Goal: Task Accomplishment & Management: Complete application form

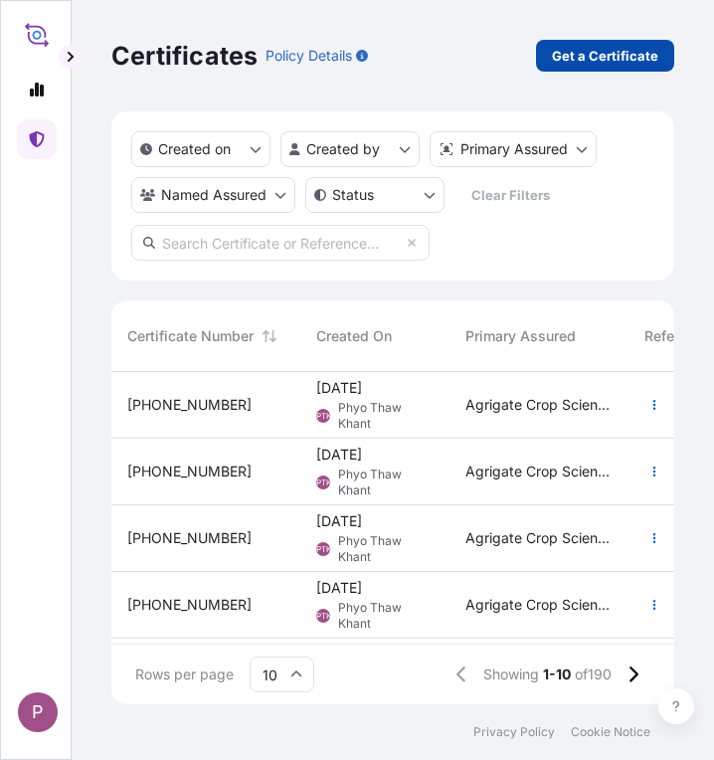
click at [602, 60] on p "Get a Certificate" at bounding box center [605, 56] width 106 height 20
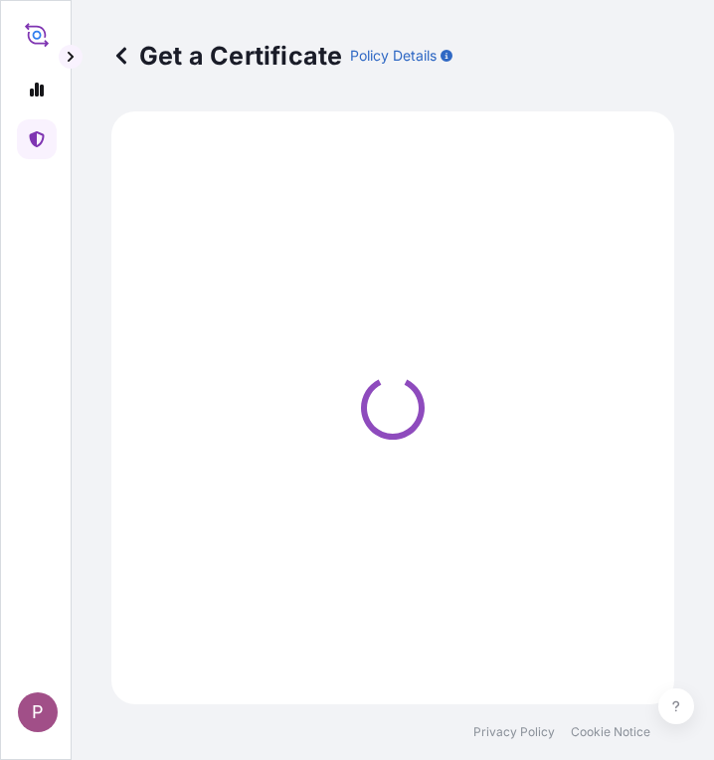
select select "Sea"
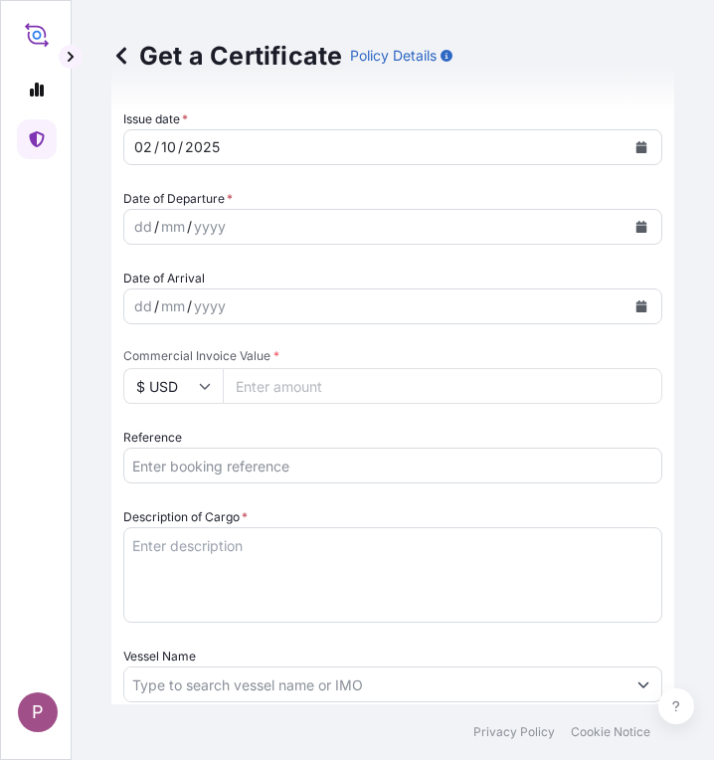
scroll to position [696, 0]
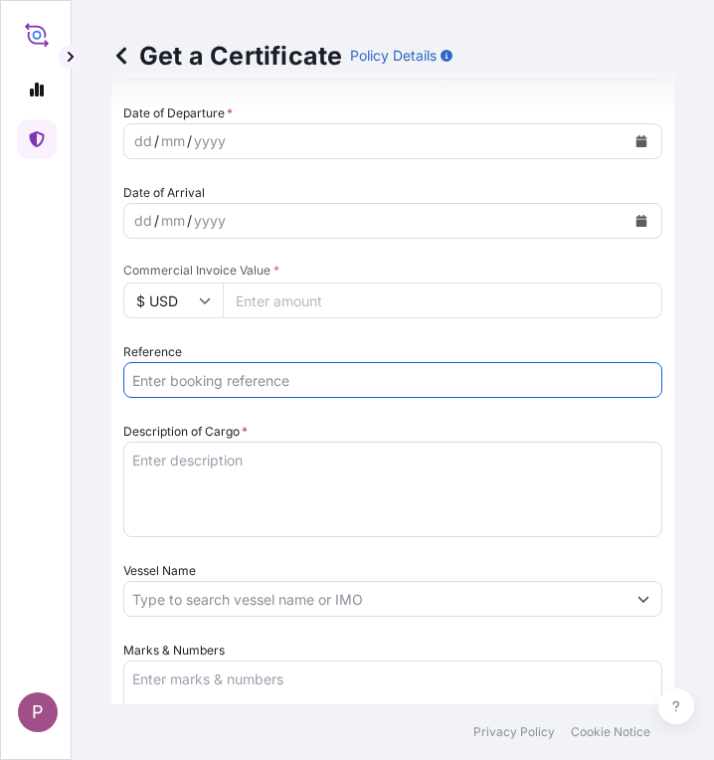
click at [201, 390] on input "Reference" at bounding box center [392, 380] width 539 height 36
paste input "TT 2025 190"
click at [273, 383] on input "TT 2025 190 ," at bounding box center [392, 380] width 539 height 36
paste input "ONEYBKKFS3156700"
type input "TT 2025 190 , ONEYBKKFS3156700"
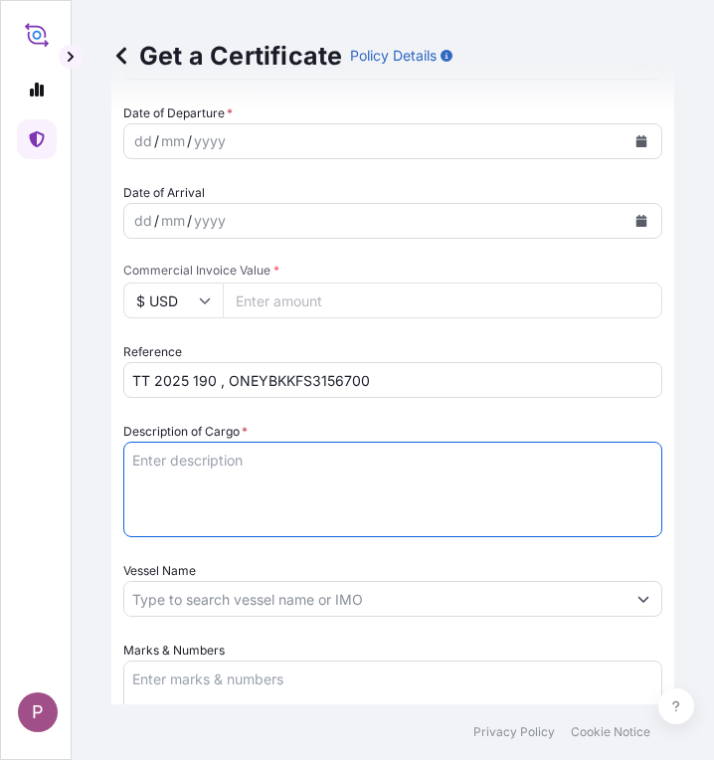
click at [175, 472] on textarea "Description of Cargo *" at bounding box center [392, 489] width 539 height 95
paste textarea "ONEYBKKFS3156700"
type textarea "O"
click at [225, 455] on textarea "Description of Cargo *" at bounding box center [392, 489] width 539 height 95
paste textarea "NK 625 Hybrid Corn Seed 10 Kgs / Bags"
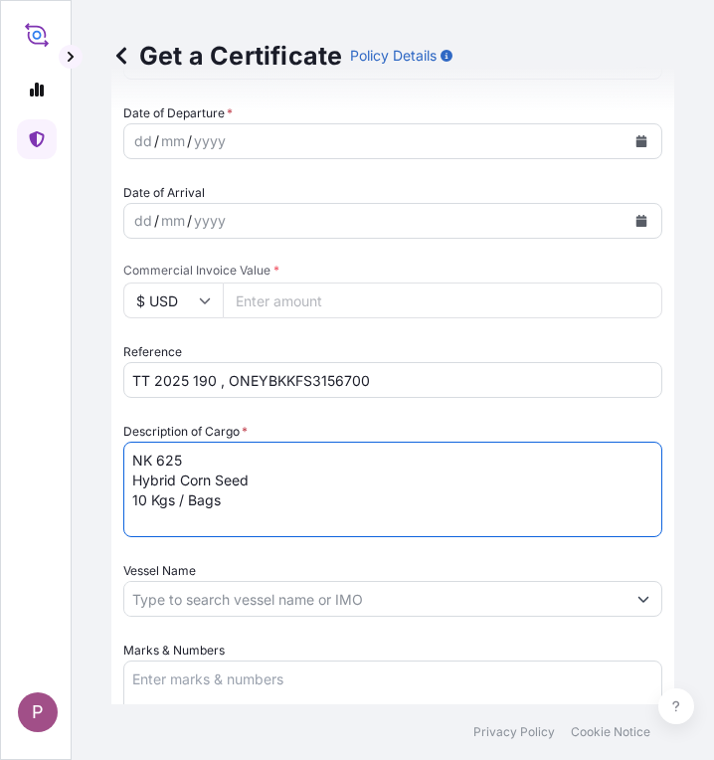
type textarea "NK 625 Hybrid Corn Seed 10 Kgs / Bags"
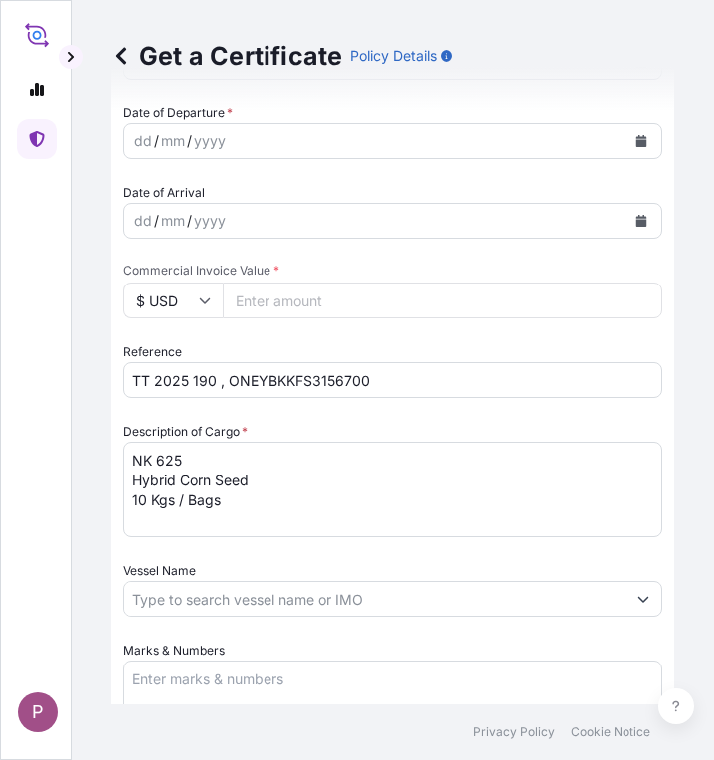
click at [293, 293] on input "Commercial Invoice Value *" at bounding box center [443, 301] width 440 height 36
paste input "25522695"
type input "25522695"
click at [193, 304] on input "$ USD" at bounding box center [172, 301] width 99 height 36
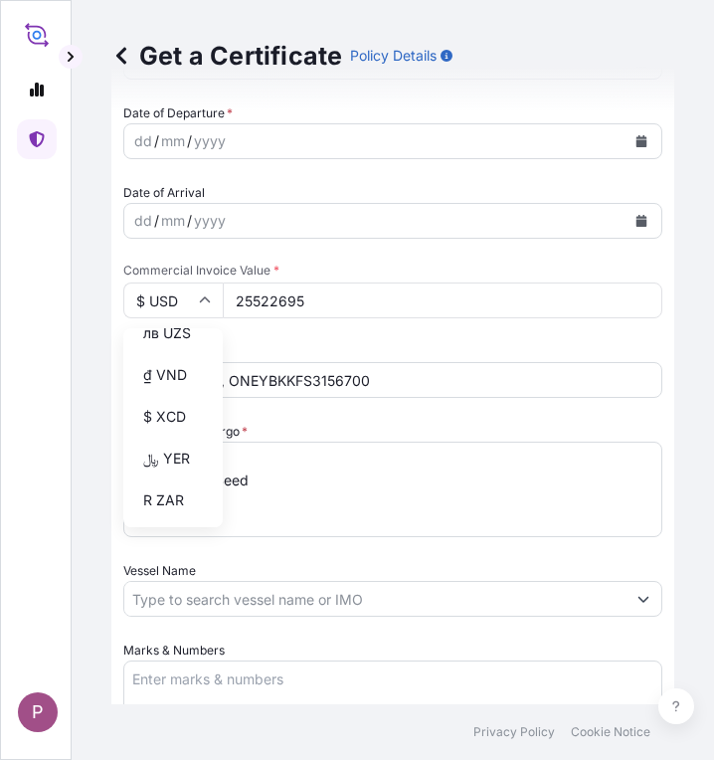
scroll to position [4377, 0]
click at [149, 165] on div "฿ THB" at bounding box center [173, 146] width 84 height 38
type input "฿ THB"
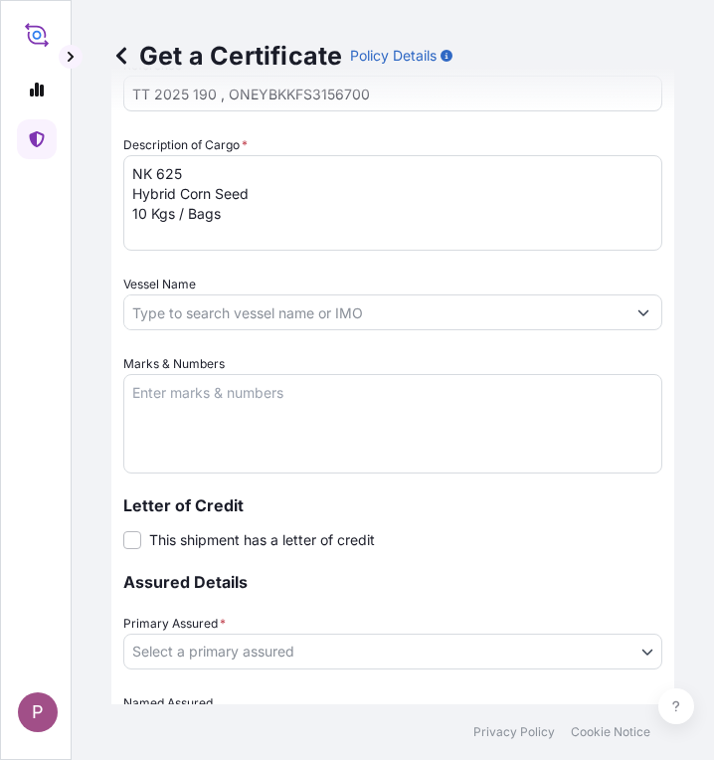
scroll to position [995, 0]
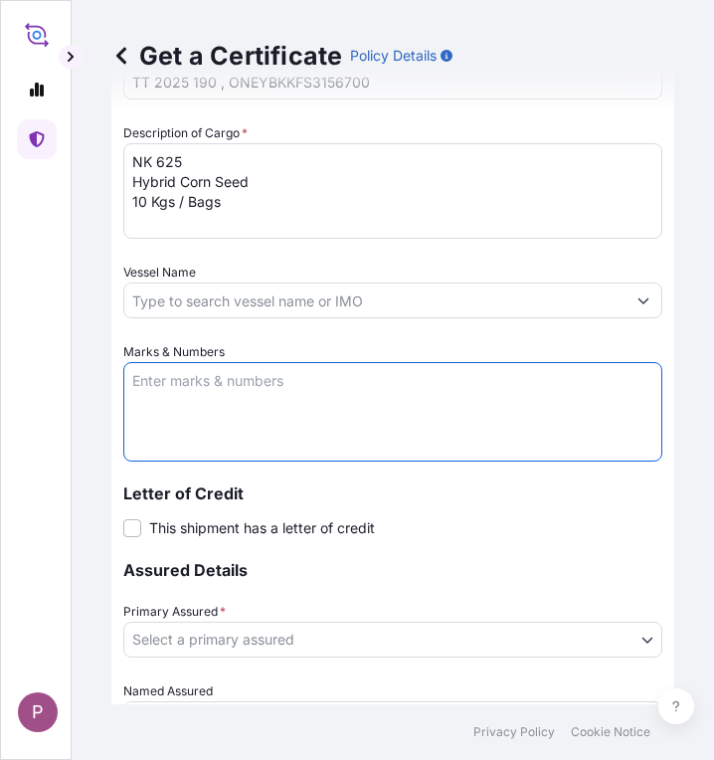
click at [181, 389] on textarea "Marks & Numbers" at bounding box center [392, 411] width 539 height 99
paste textarea "Myanma Awba Group Co., Ltd. [STREET_ADDRESS]."
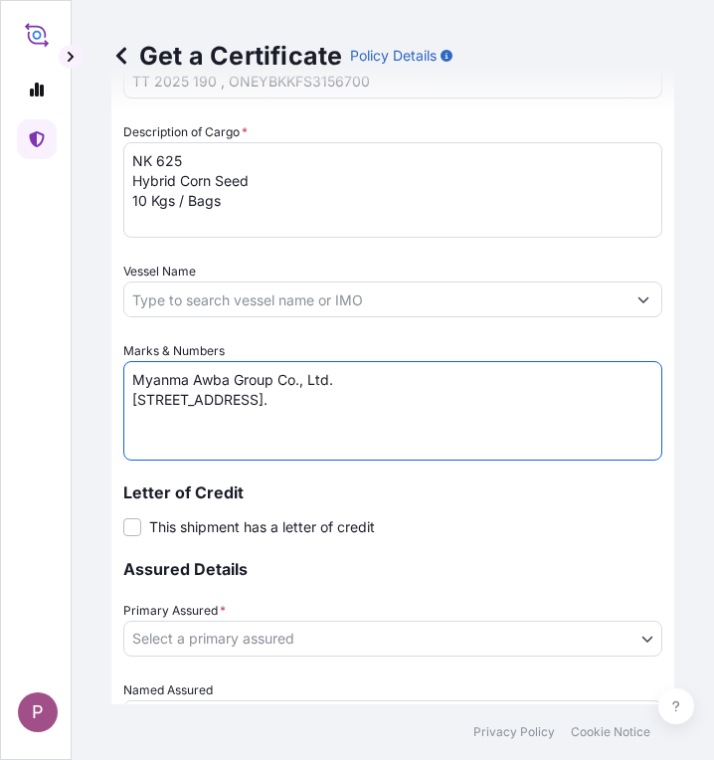
scroll to position [1094, 0]
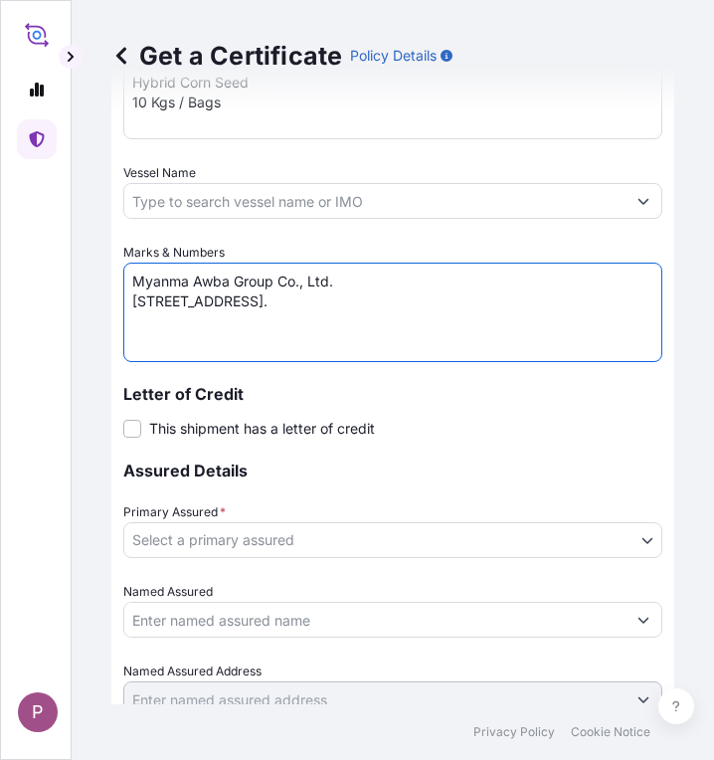
type textarea "Myanma Awba Group Co., Ltd. [STREET_ADDRESS]."
click at [515, 538] on body "P Get a Certificate Policy Details Route Details Cover door to port - Add loadi…" at bounding box center [357, 380] width 714 height 760
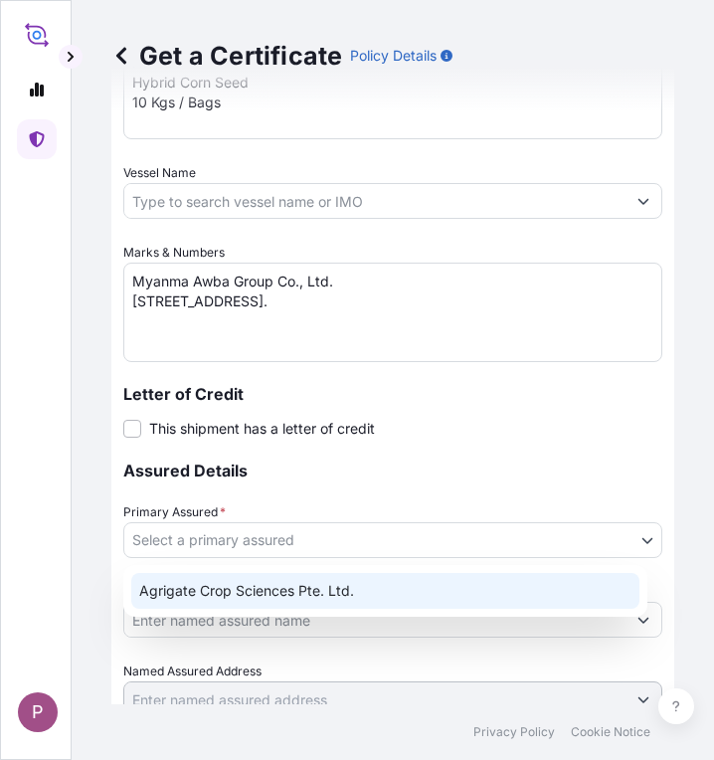
click at [412, 595] on div "Agrigate Crop Sciences Pte. Ltd." at bounding box center [385, 591] width 508 height 36
select select "31456"
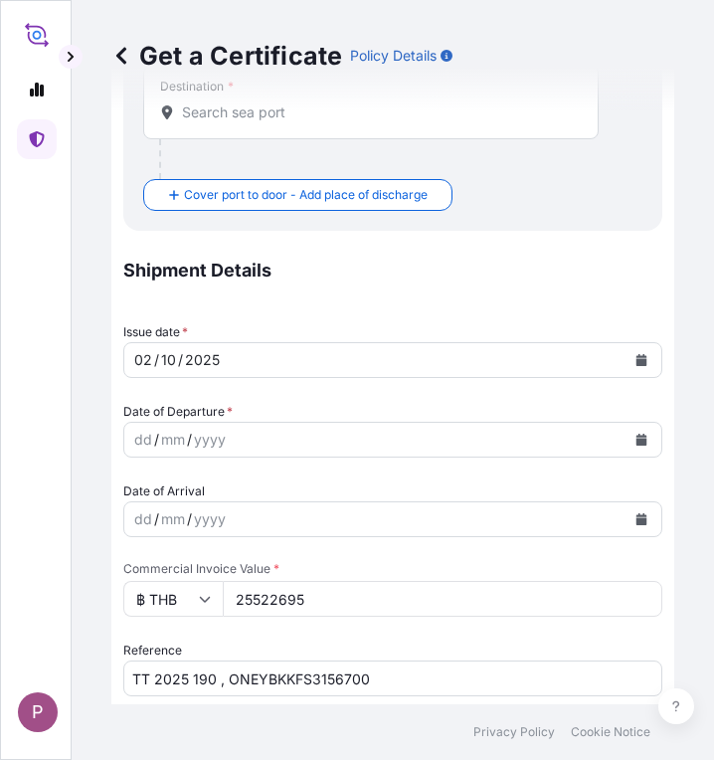
scroll to position [398, 0]
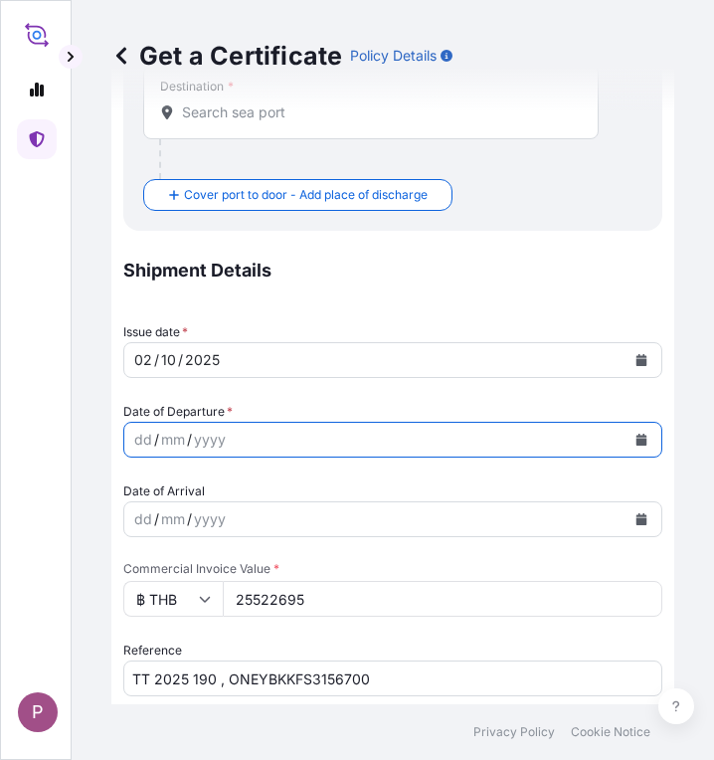
click at [637, 440] on icon "Calendar" at bounding box center [642, 440] width 11 height 12
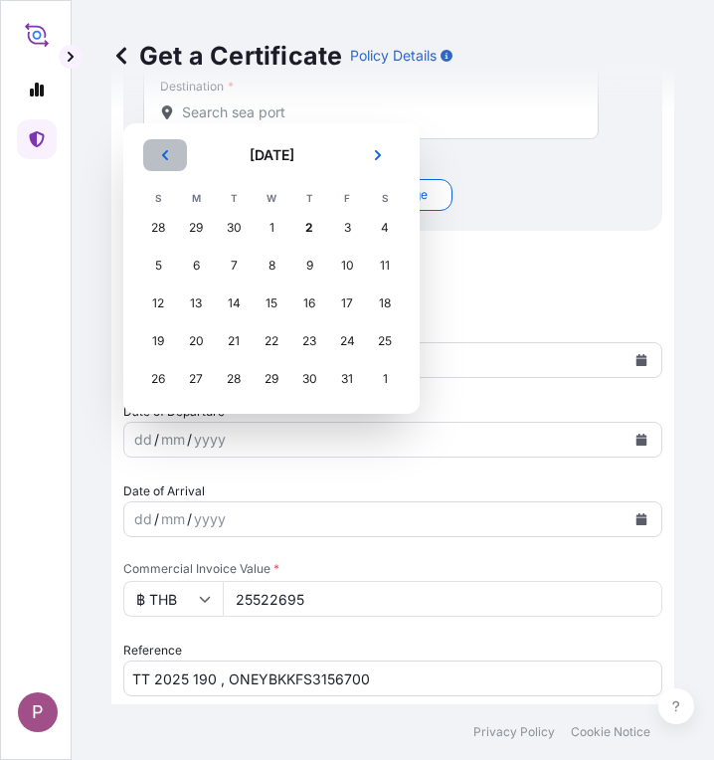
click at [163, 150] on icon "Previous" at bounding box center [165, 155] width 12 height 12
click at [307, 338] on div "25" at bounding box center [309, 341] width 36 height 36
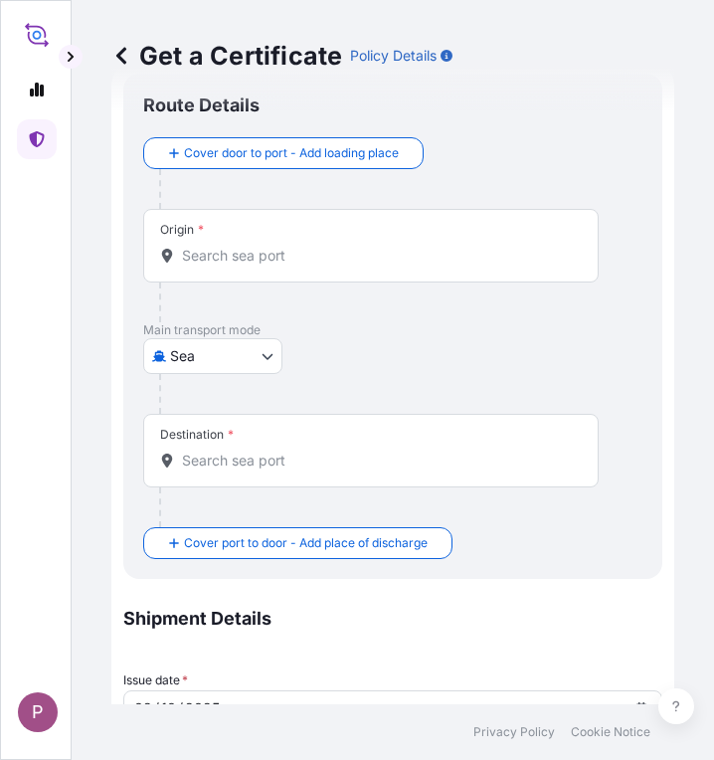
scroll to position [0, 0]
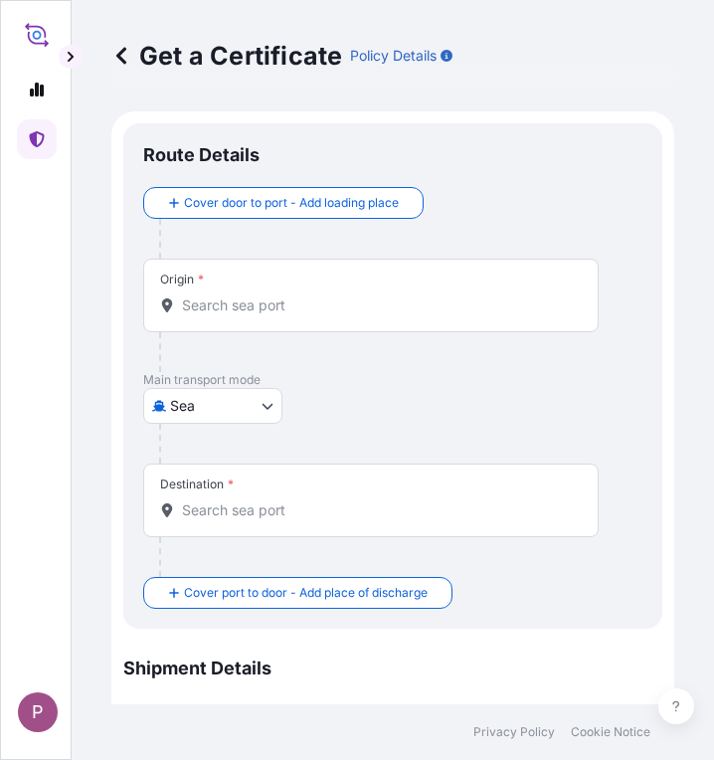
click at [224, 298] on input "Origin *" at bounding box center [378, 305] width 392 height 20
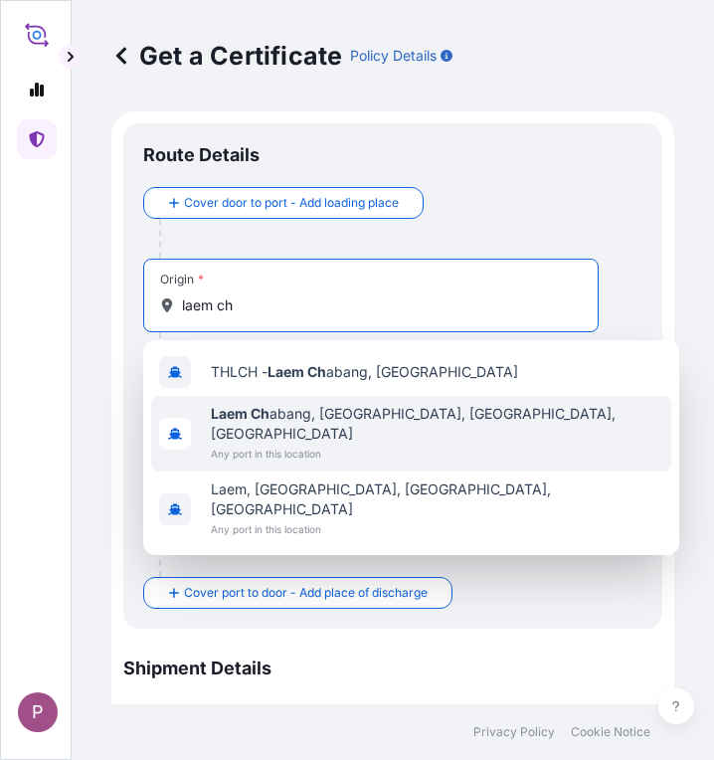
click at [265, 444] on span "Any port in this location" at bounding box center [437, 454] width 453 height 20
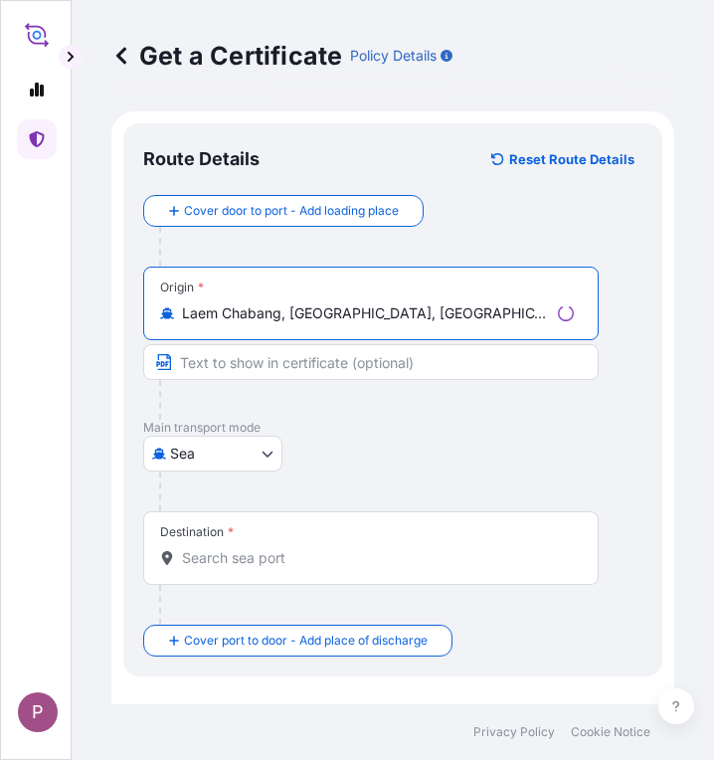
type input "Laem Chabang, [GEOGRAPHIC_DATA], [GEOGRAPHIC_DATA], [GEOGRAPHIC_DATA]"
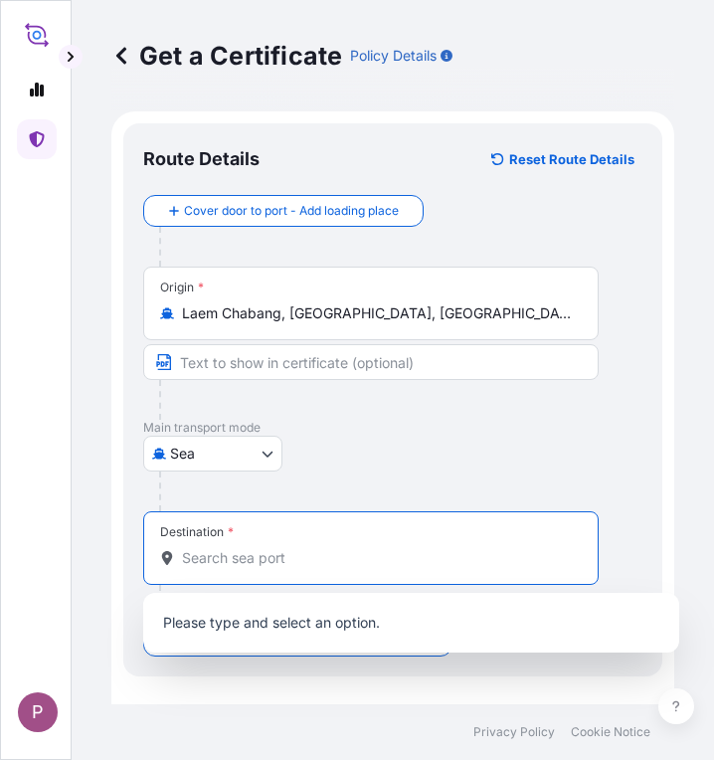
click at [254, 562] on input "Destination *" at bounding box center [378, 558] width 392 height 20
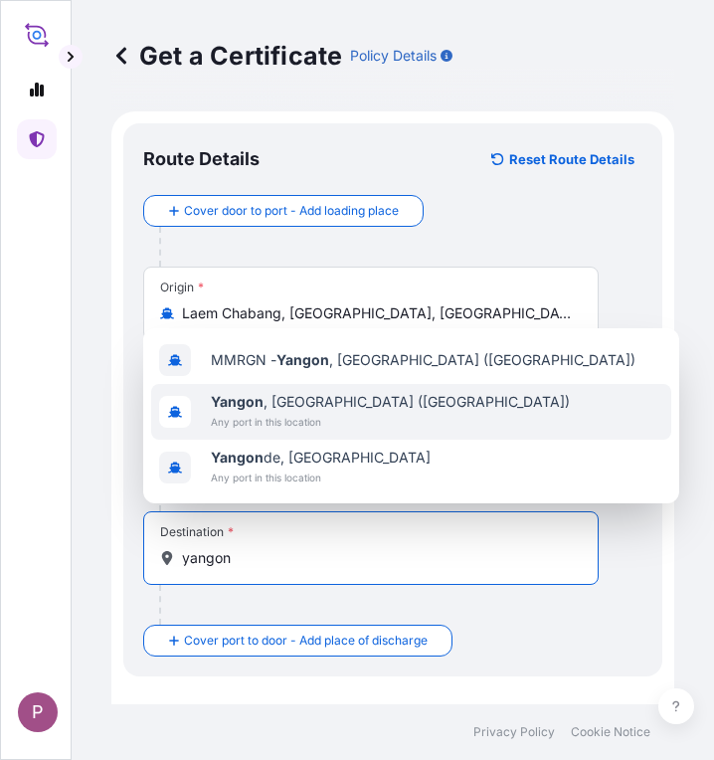
click at [349, 419] on span "Any port in this location" at bounding box center [390, 422] width 359 height 20
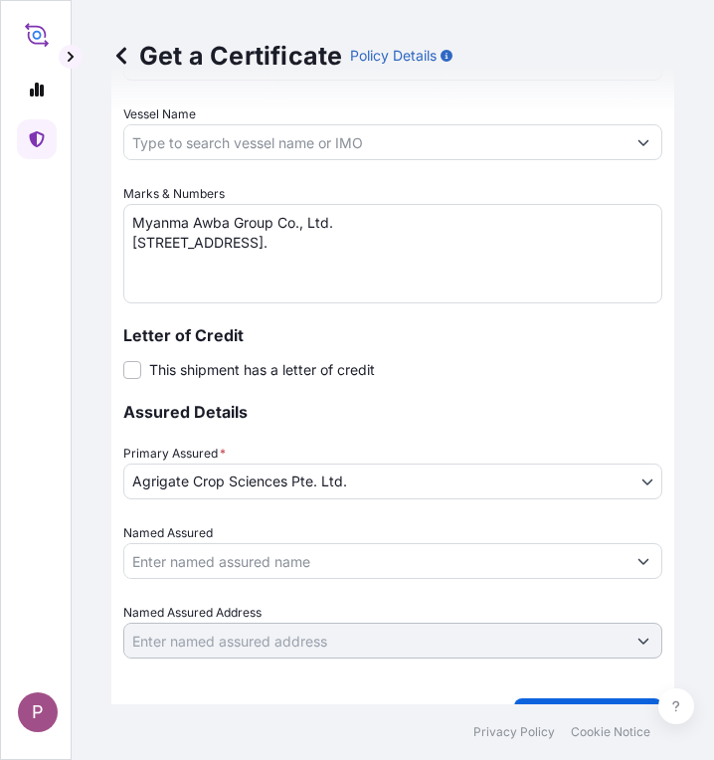
scroll to position [1285, 0]
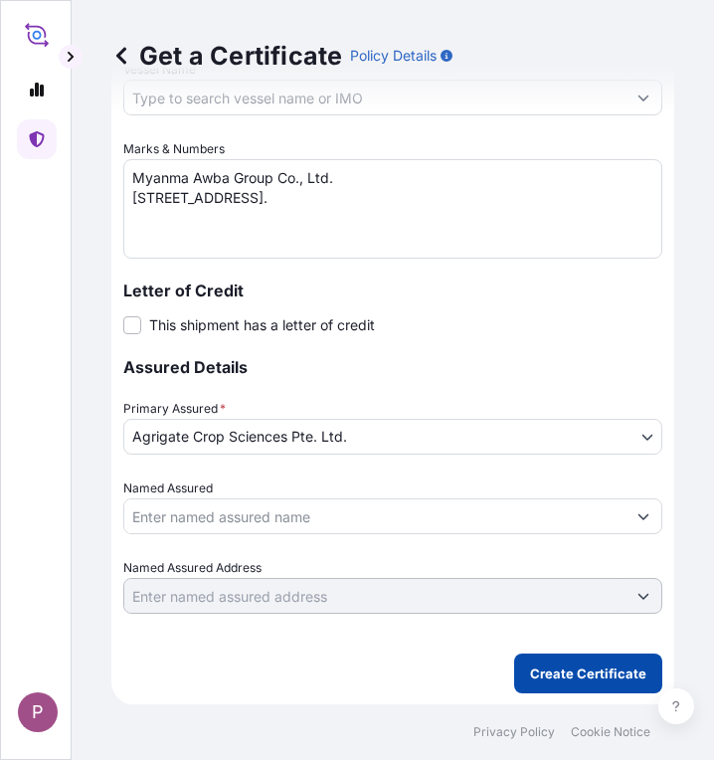
type input "[GEOGRAPHIC_DATA], [GEOGRAPHIC_DATA] ([GEOGRAPHIC_DATA])"
click at [563, 677] on p "Create Certificate" at bounding box center [588, 673] width 116 height 20
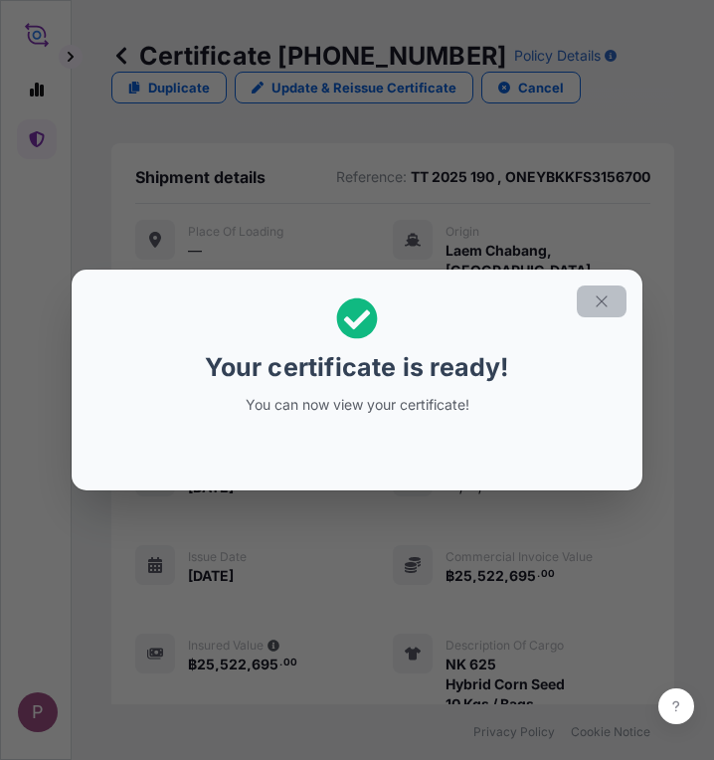
click at [599, 300] on icon "button" at bounding box center [602, 301] width 18 height 18
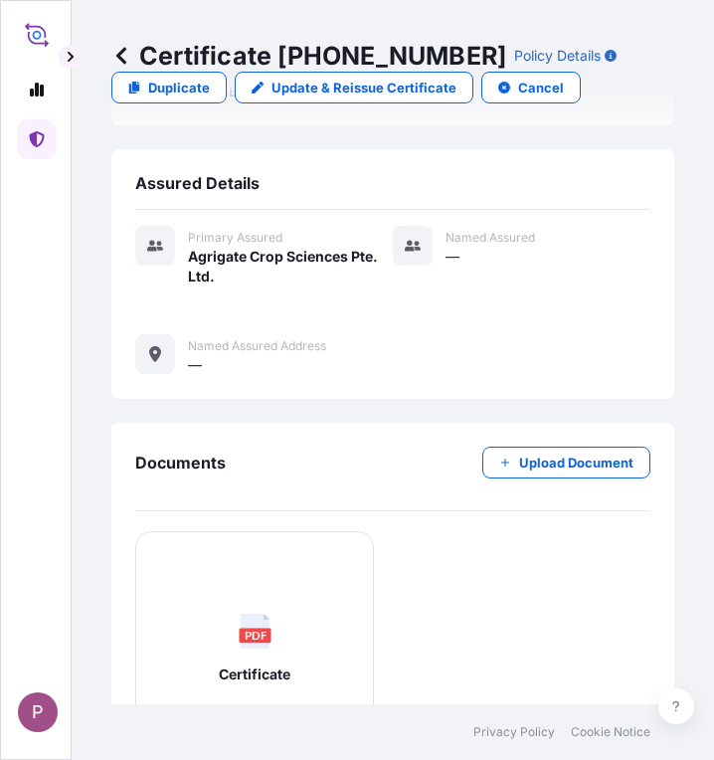
scroll to position [827, 0]
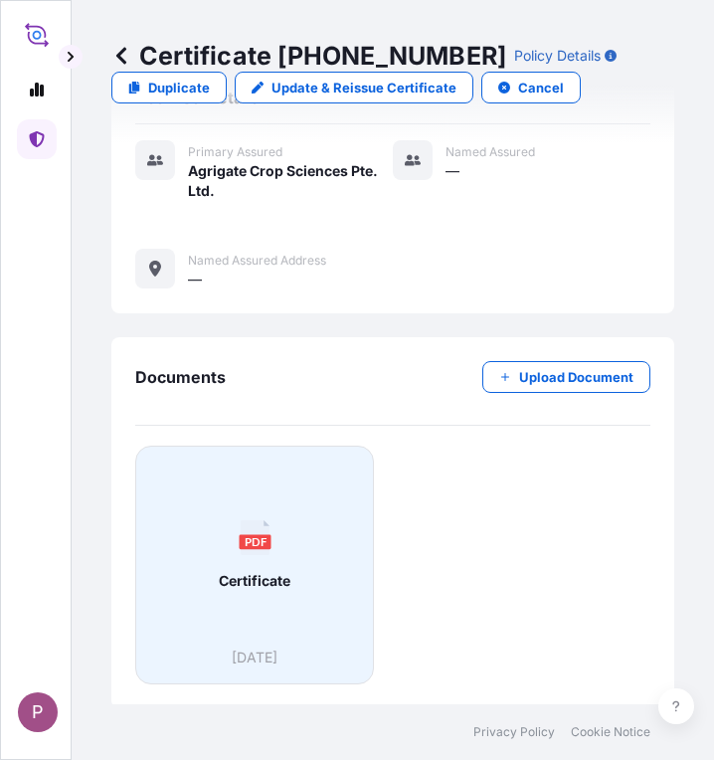
click at [317, 563] on div "PDF Certificate" at bounding box center [254, 555] width 205 height 185
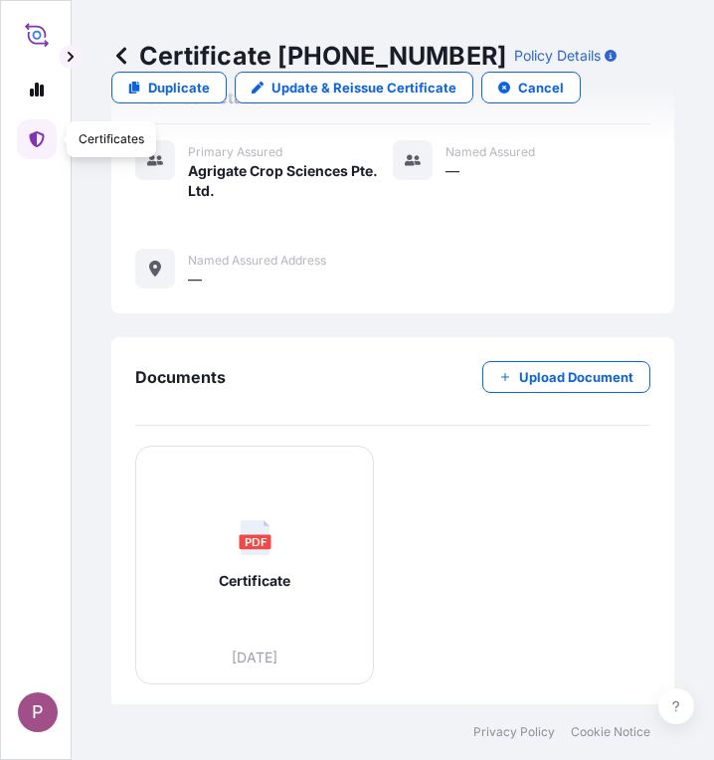
click at [27, 133] on link at bounding box center [37, 139] width 40 height 40
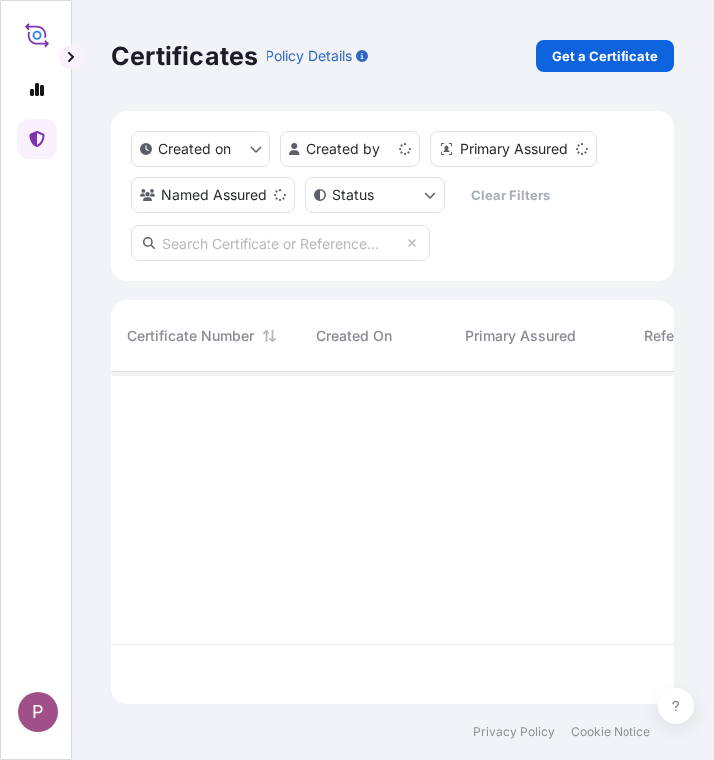
scroll to position [328, 548]
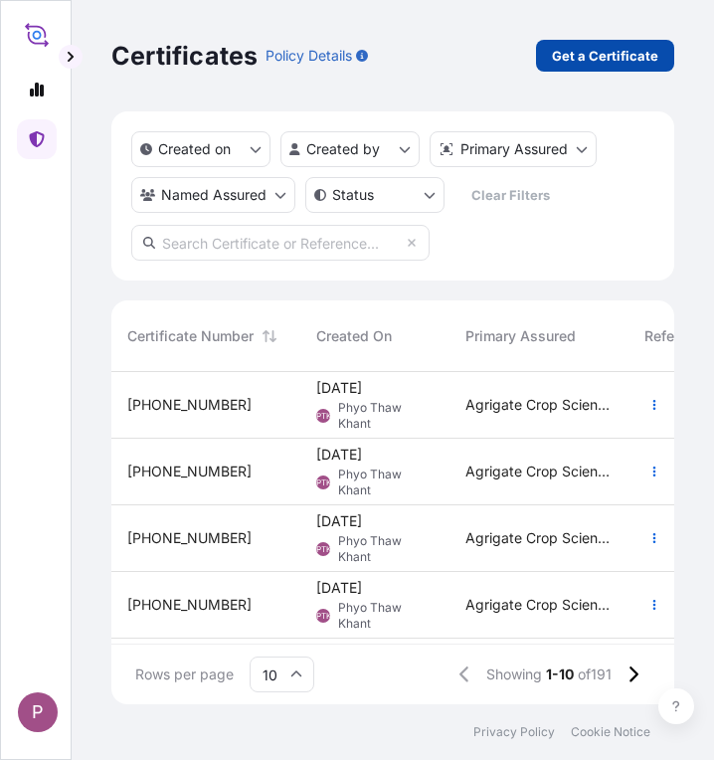
click at [596, 57] on p "Get a Certificate" at bounding box center [605, 56] width 106 height 20
select select "Sea"
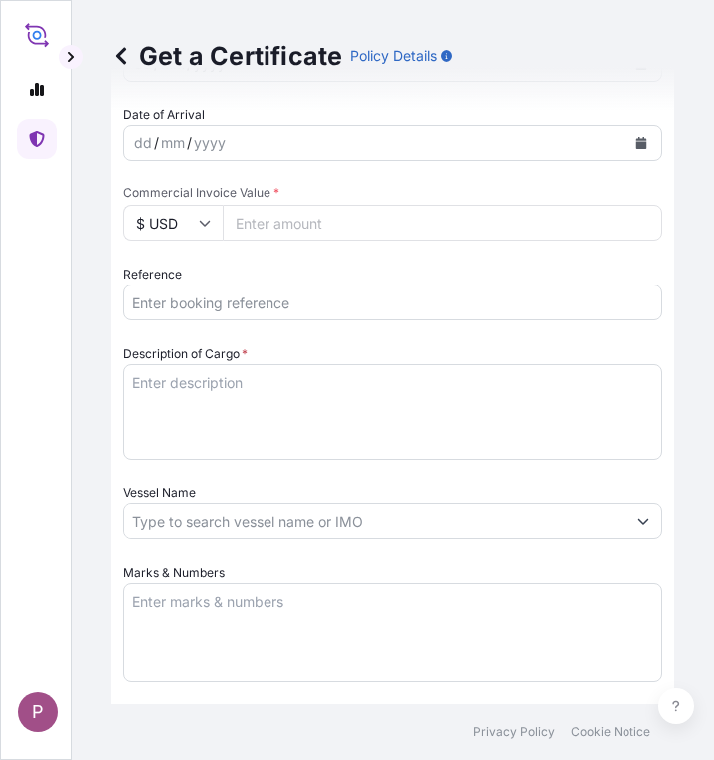
scroll to position [696, 0]
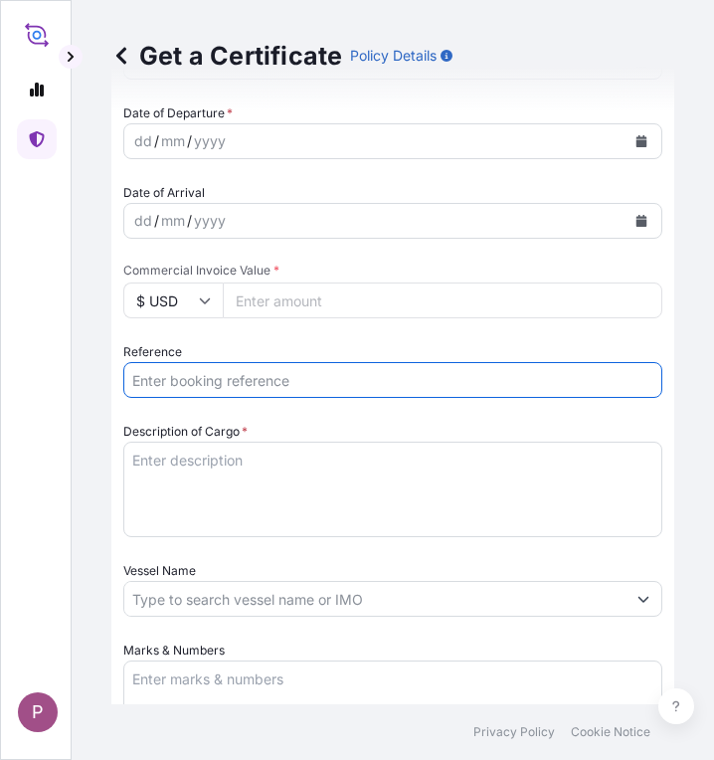
click at [156, 375] on input "Reference" at bounding box center [392, 380] width 539 height 36
paste input "TT 2025 191"
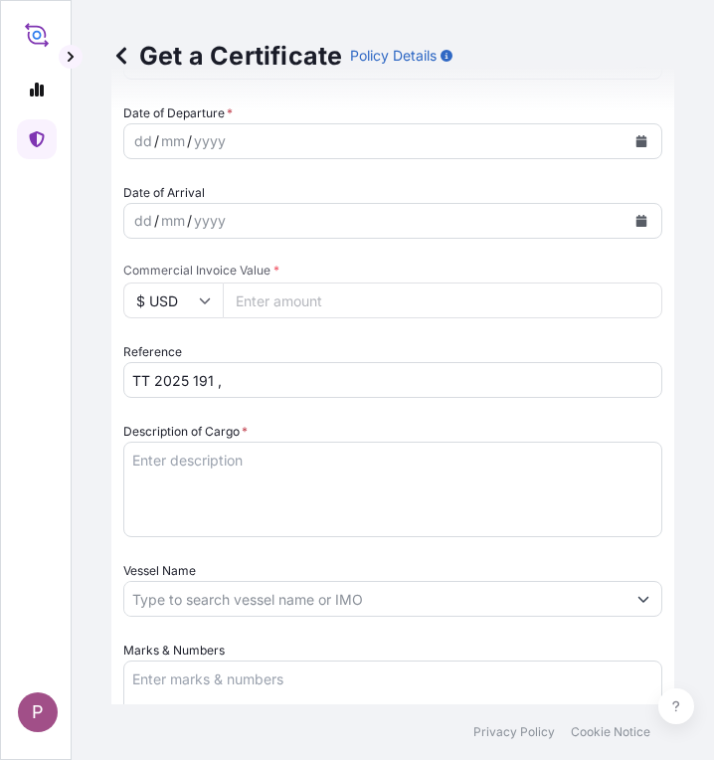
click at [252, 361] on div "Reference TT 2025 191 ," at bounding box center [392, 370] width 539 height 56
click at [256, 372] on input "TT 2025 191 ," at bounding box center [392, 380] width 539 height 36
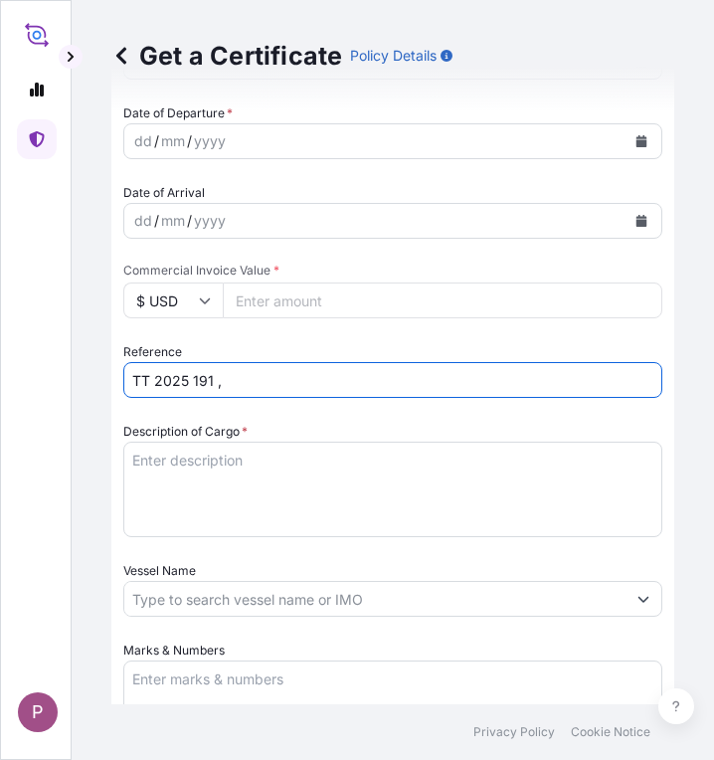
paste input "ONEYBKKFS3159300"
type input "TT 2025 191 ,ONEYBKKFS3159300"
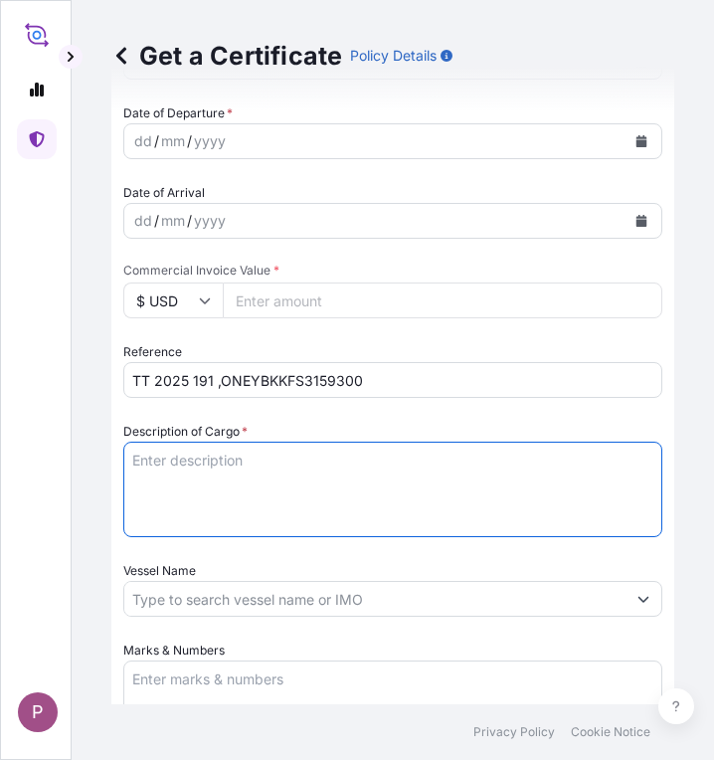
click at [174, 466] on textarea "Description of Cargo *" at bounding box center [392, 489] width 539 height 95
paste textarea "NK 625 Hybrid Corn Seed 10 Kgs / Bags"
type textarea "NK 625 Hybrid Corn Seed 10 Kgs / Bags"
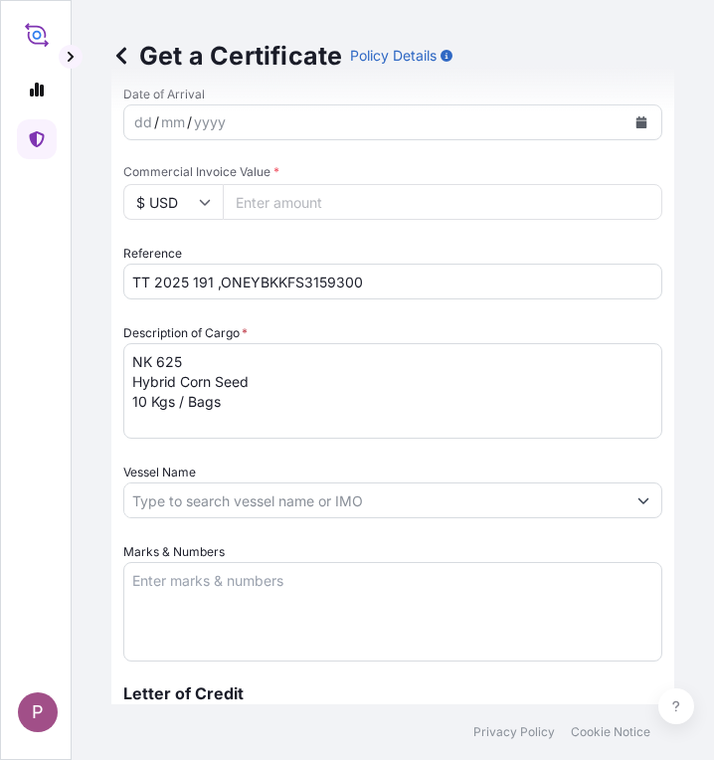
scroll to position [796, 0]
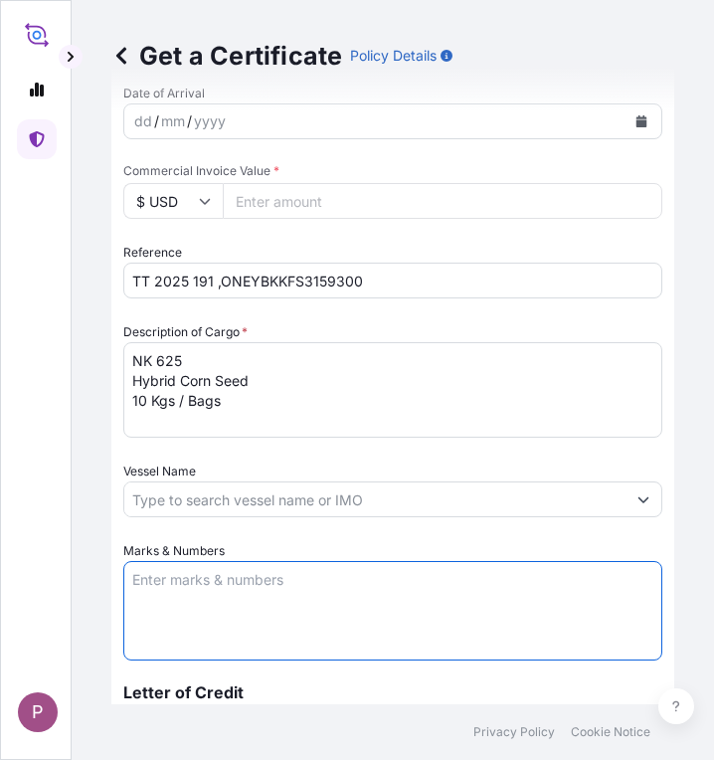
click at [169, 577] on textarea "Marks & Numbers" at bounding box center [392, 610] width 539 height 99
paste textarea "Myanma Awba Group Co., Ltd. [STREET_ADDRESS]."
type textarea "Myanma Awba Group Co., Ltd. [STREET_ADDRESS]."
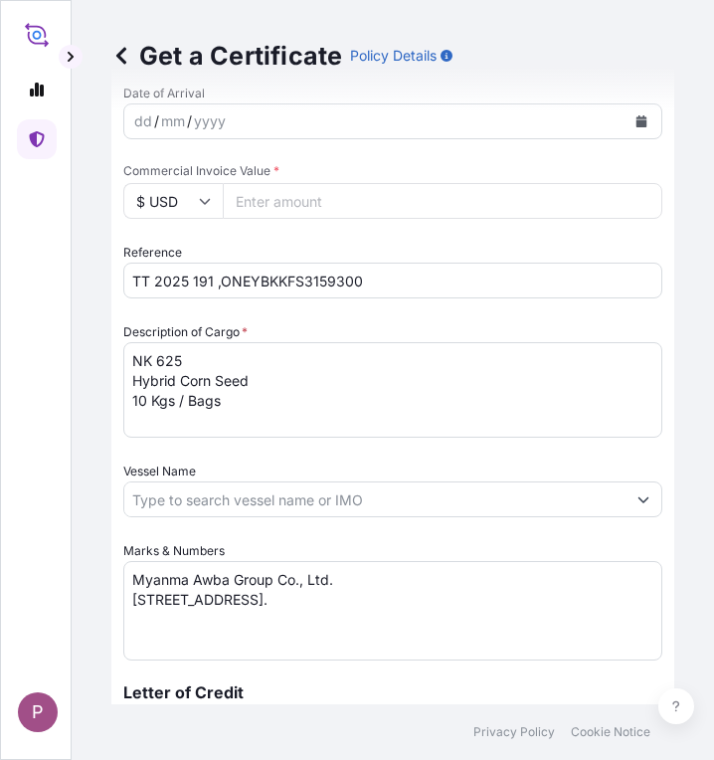
click at [292, 201] on input "Commercial Invoice Value *" at bounding box center [443, 201] width 440 height 36
paste input "25522695"
type input "25522695"
click at [194, 199] on input "$ USD" at bounding box center [172, 201] width 99 height 36
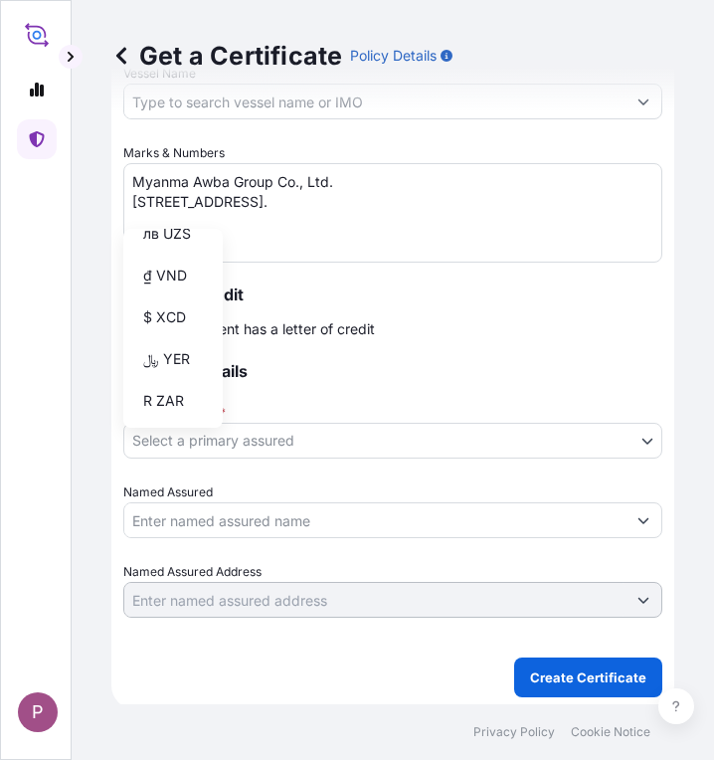
scroll to position [4442, 0]
click at [165, 66] on div "฿ THB" at bounding box center [173, 47] width 84 height 38
type input "฿ THB"
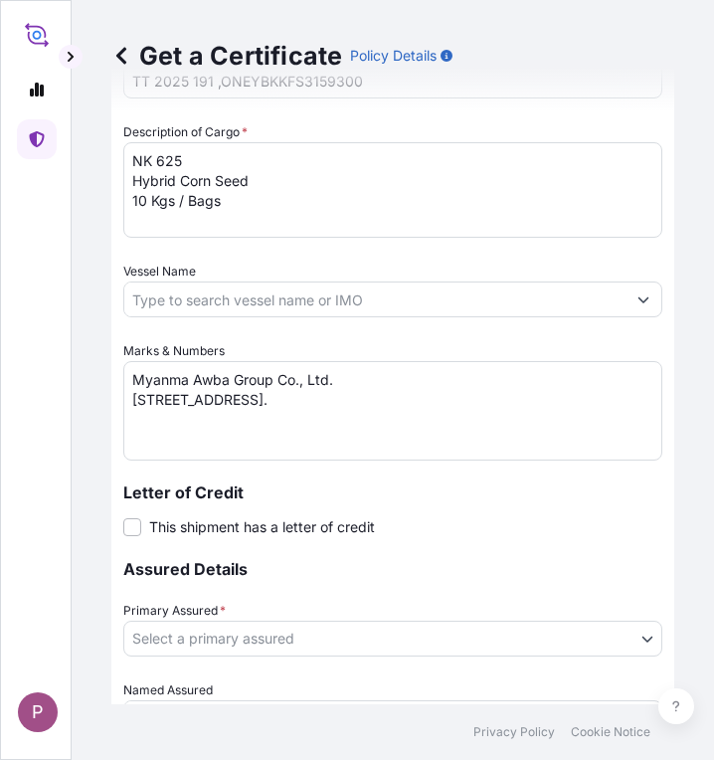
scroll to position [1194, 0]
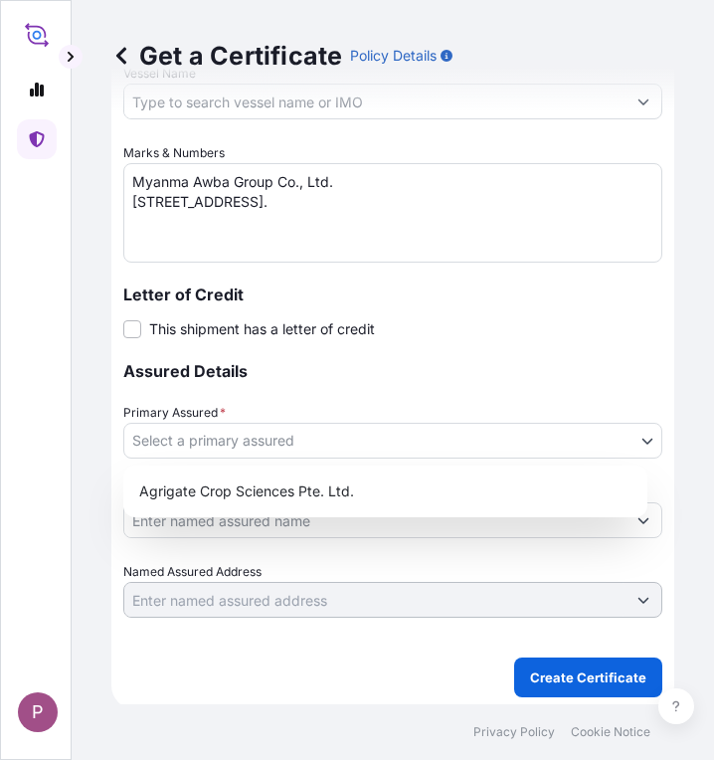
click at [499, 443] on body "P Get a Certificate Policy Details Route Details Cover door to port - Add loadi…" at bounding box center [357, 380] width 714 height 760
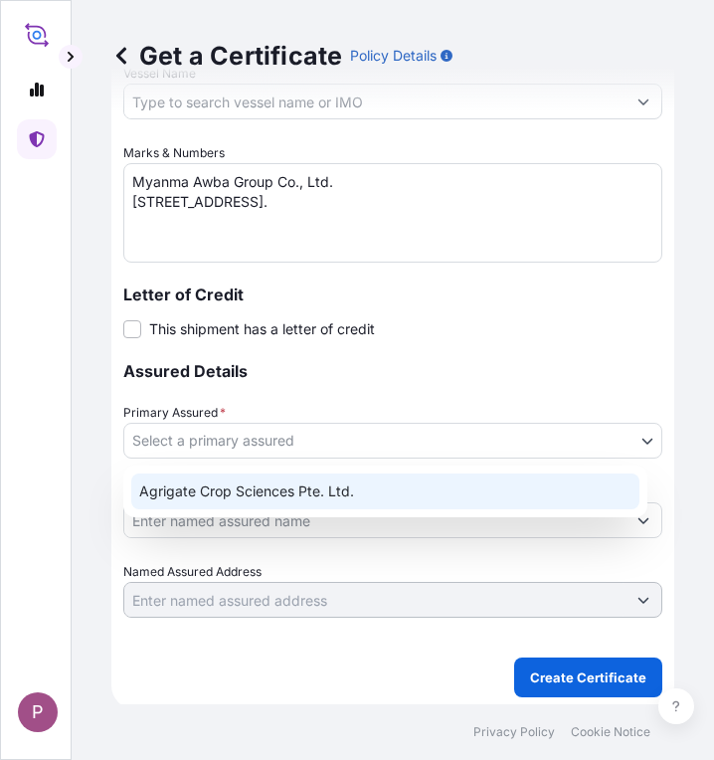
click at [408, 491] on div "Agrigate Crop Sciences Pte. Ltd." at bounding box center [385, 491] width 508 height 36
select select "31456"
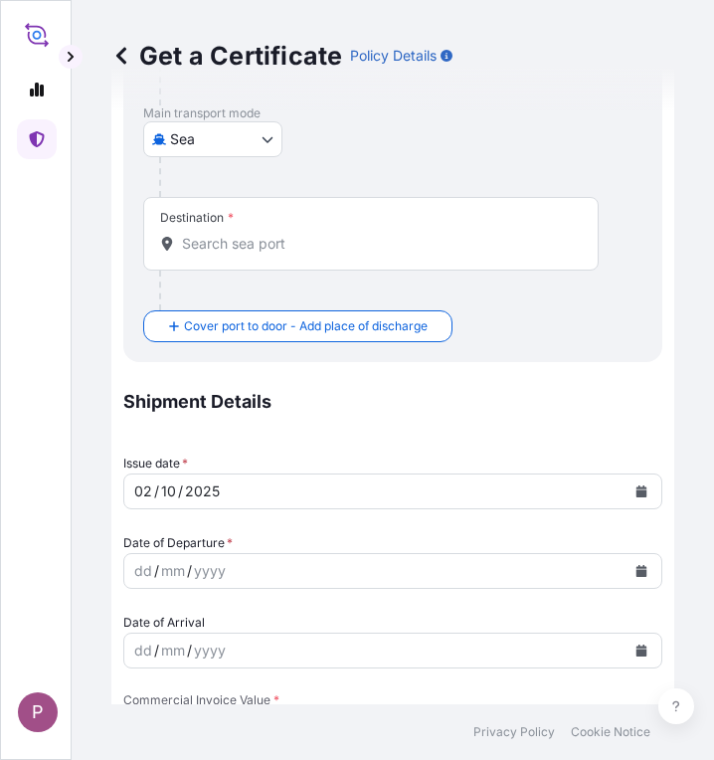
scroll to position [0, 0]
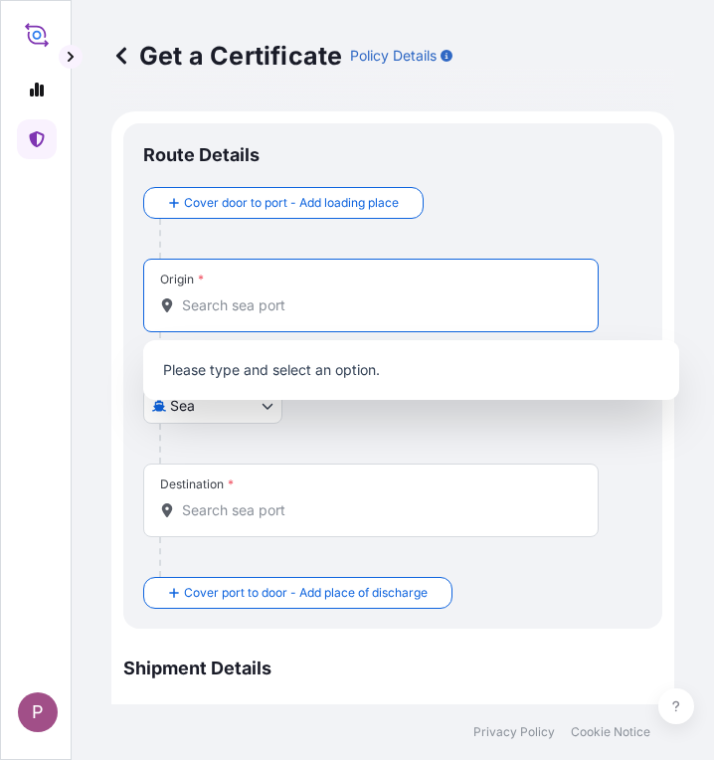
click at [225, 301] on input "Origin *" at bounding box center [378, 305] width 392 height 20
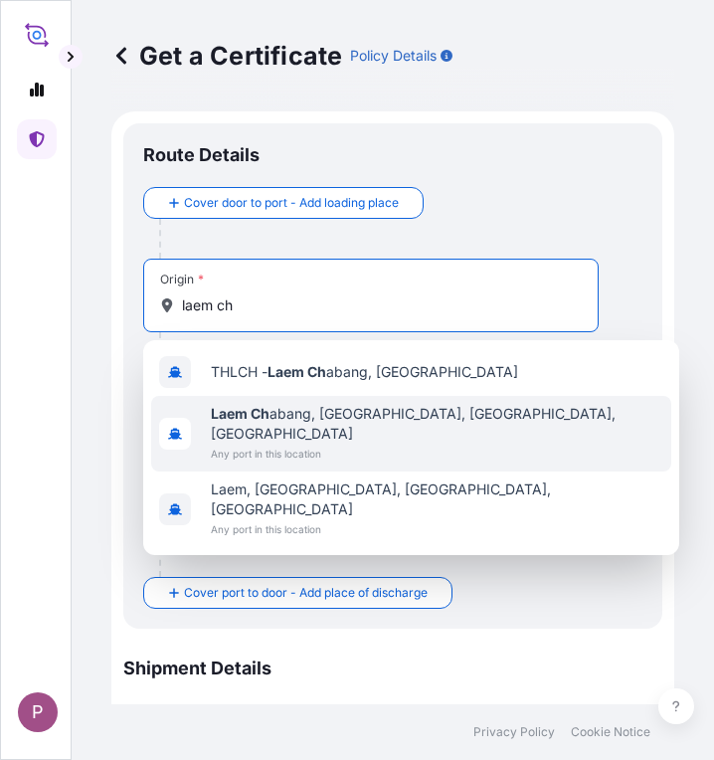
click at [448, 444] on span "Any port in this location" at bounding box center [437, 454] width 453 height 20
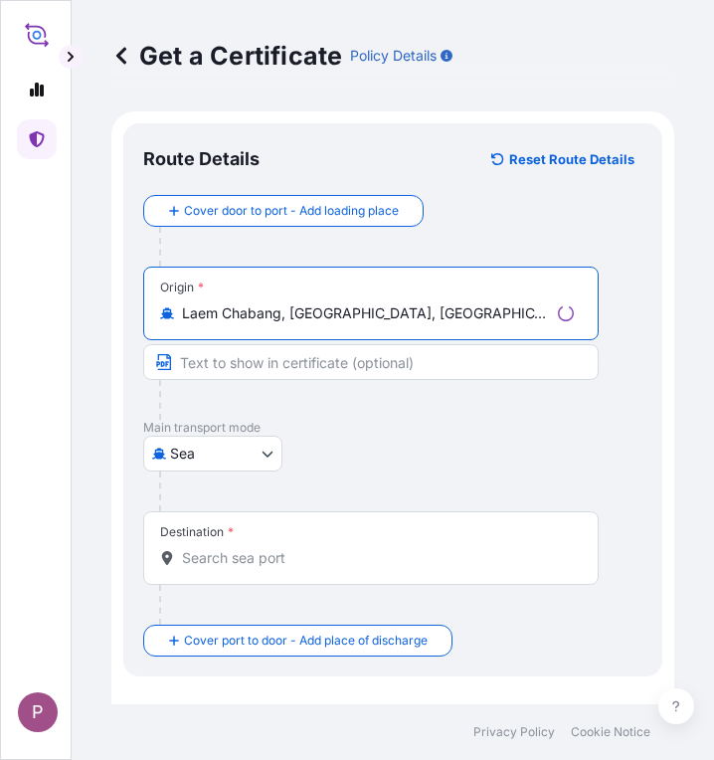
type input "Laem Chabang, [GEOGRAPHIC_DATA], [GEOGRAPHIC_DATA], [GEOGRAPHIC_DATA]"
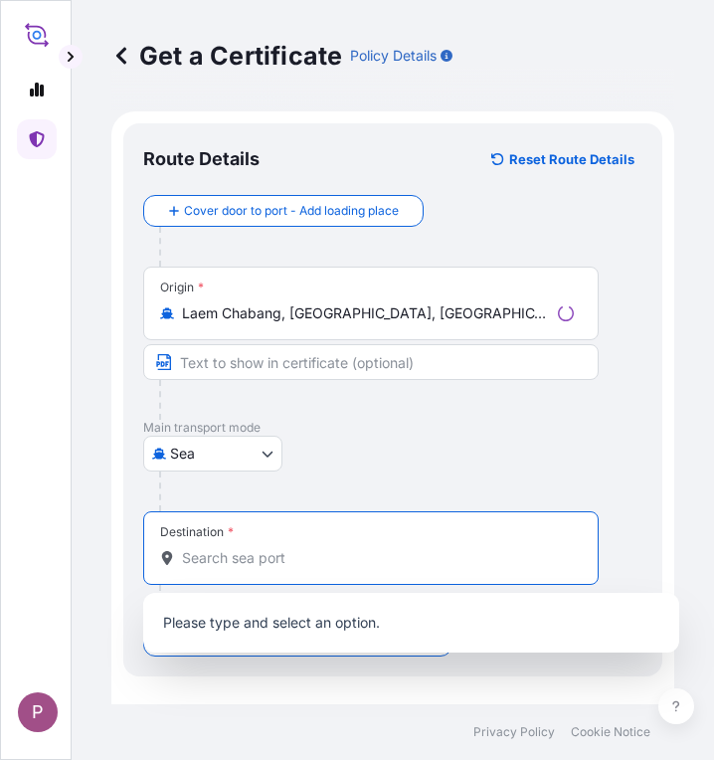
click at [242, 562] on input "Destination *" at bounding box center [378, 558] width 392 height 20
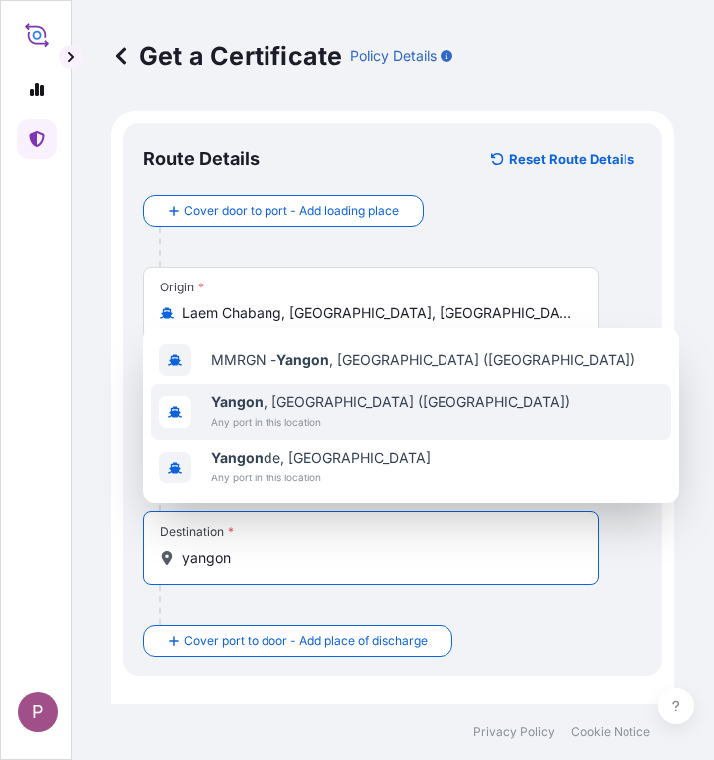
click at [342, 414] on span "Any port in this location" at bounding box center [390, 422] width 359 height 20
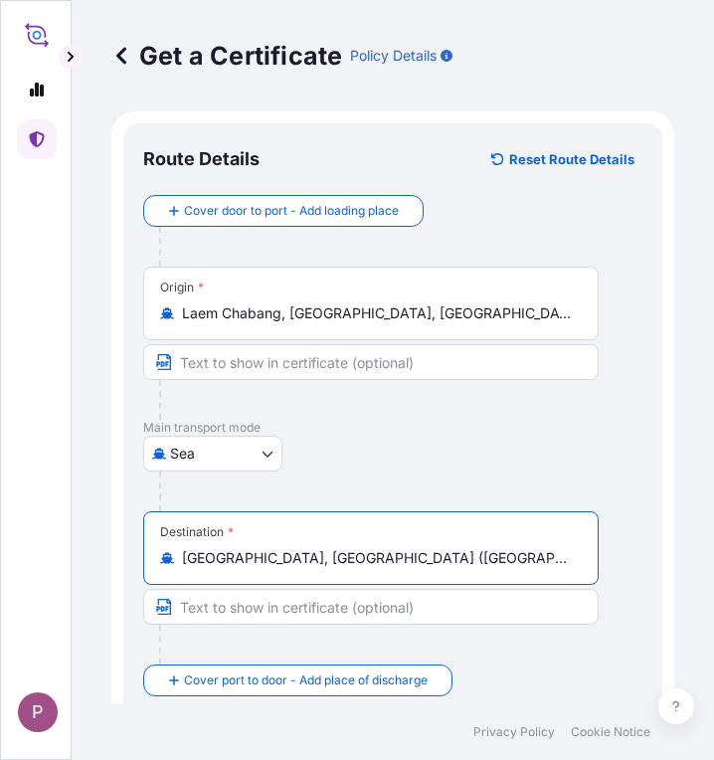
click at [425, 566] on input "[GEOGRAPHIC_DATA], [GEOGRAPHIC_DATA] ([GEOGRAPHIC_DATA])" at bounding box center [378, 558] width 392 height 20
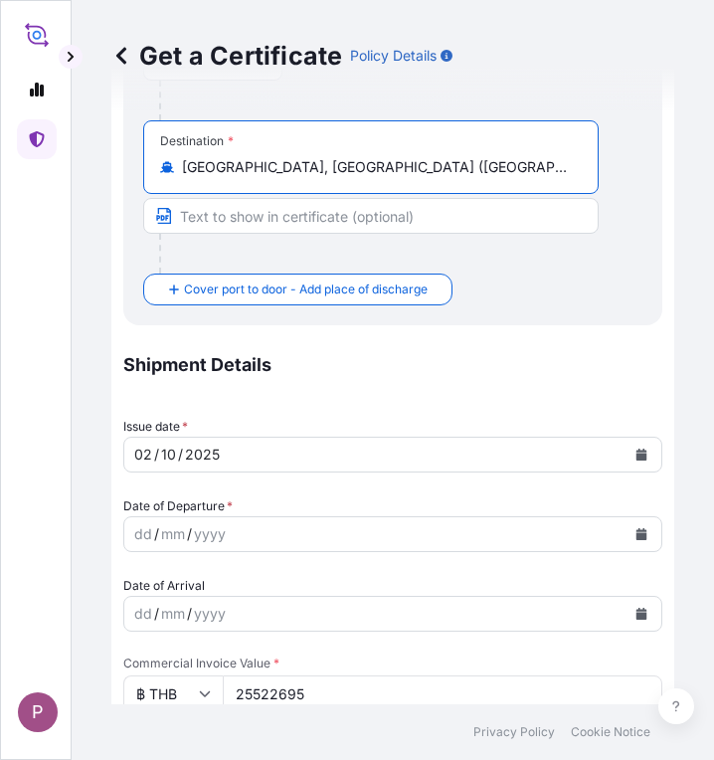
scroll to position [398, 0]
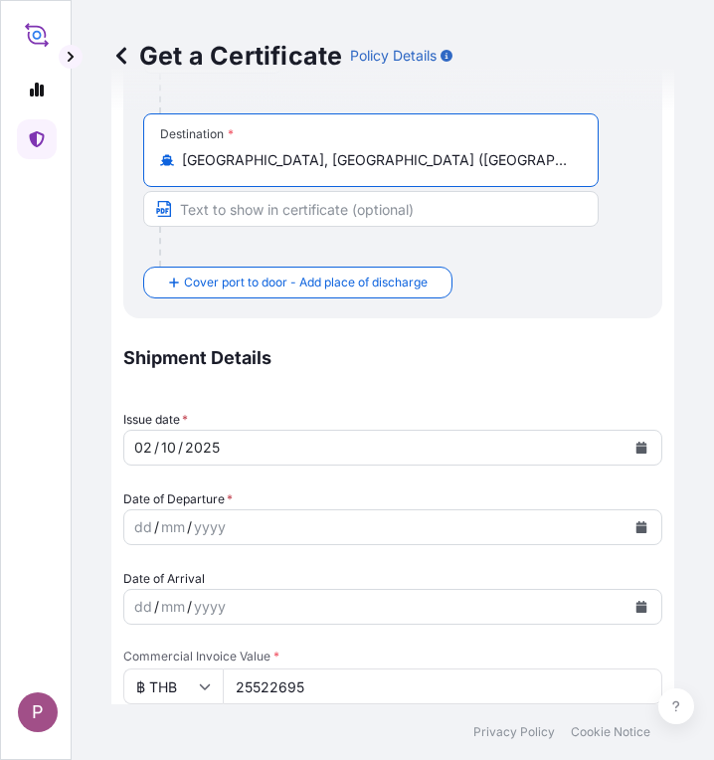
type input "[GEOGRAPHIC_DATA], [GEOGRAPHIC_DATA] ([GEOGRAPHIC_DATA])"
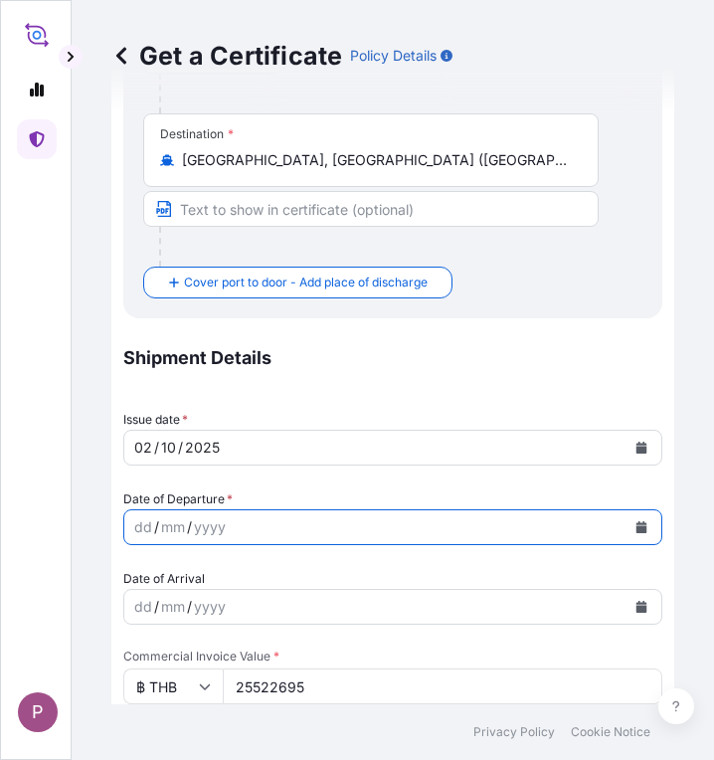
click at [637, 526] on icon "Calendar" at bounding box center [642, 527] width 11 height 12
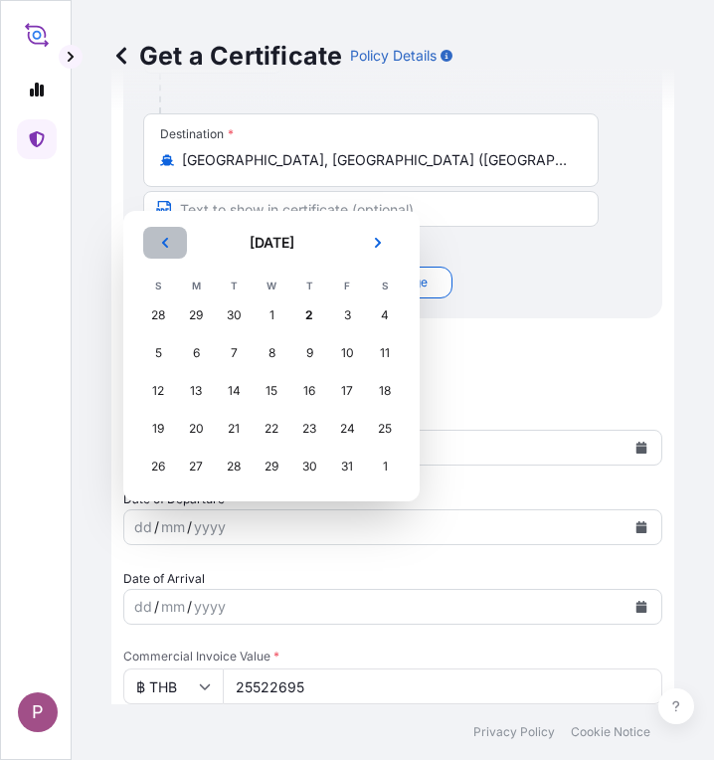
click at [167, 255] on button "Previous" at bounding box center [165, 243] width 44 height 32
click at [309, 424] on div "25" at bounding box center [309, 429] width 36 height 36
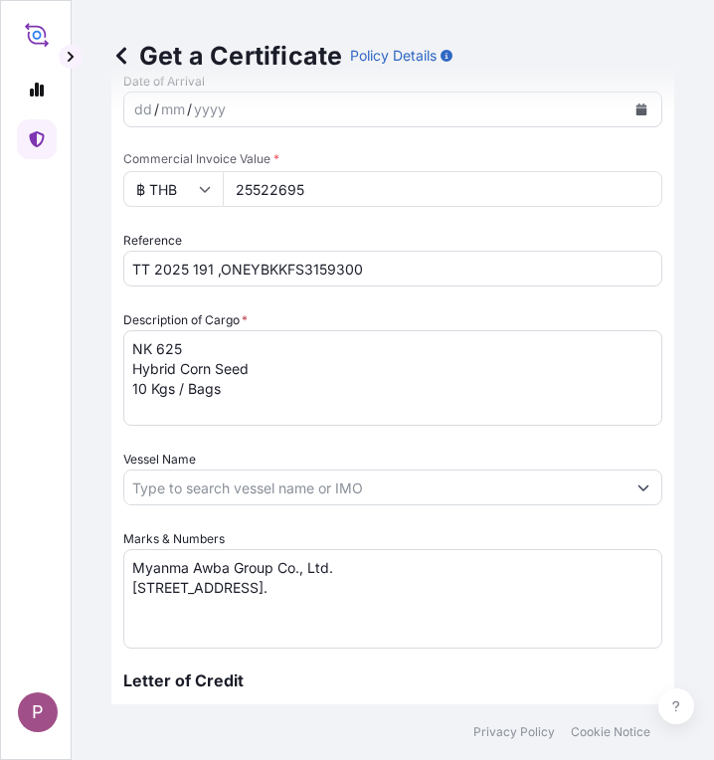
scroll to position [1285, 0]
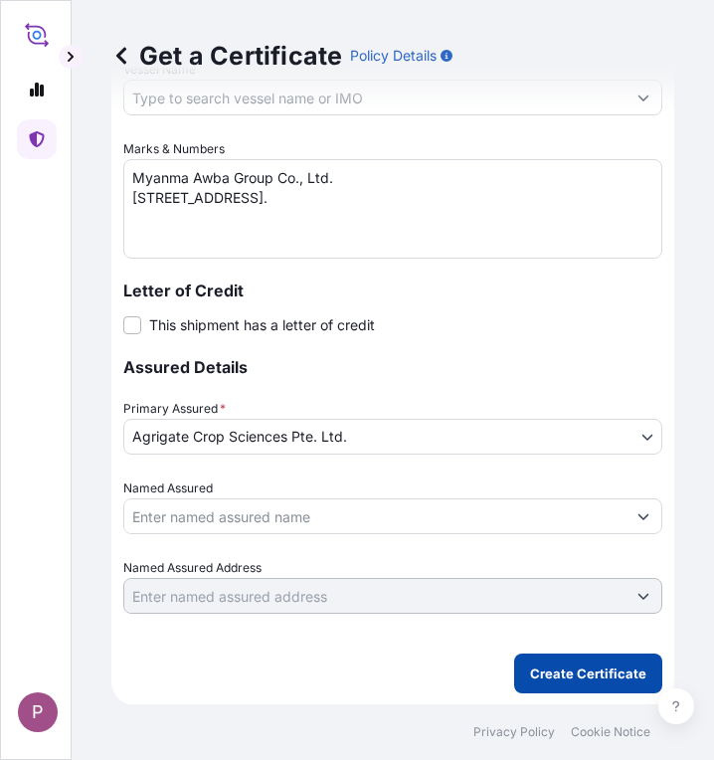
click at [559, 669] on p "Create Certificate" at bounding box center [588, 673] width 116 height 20
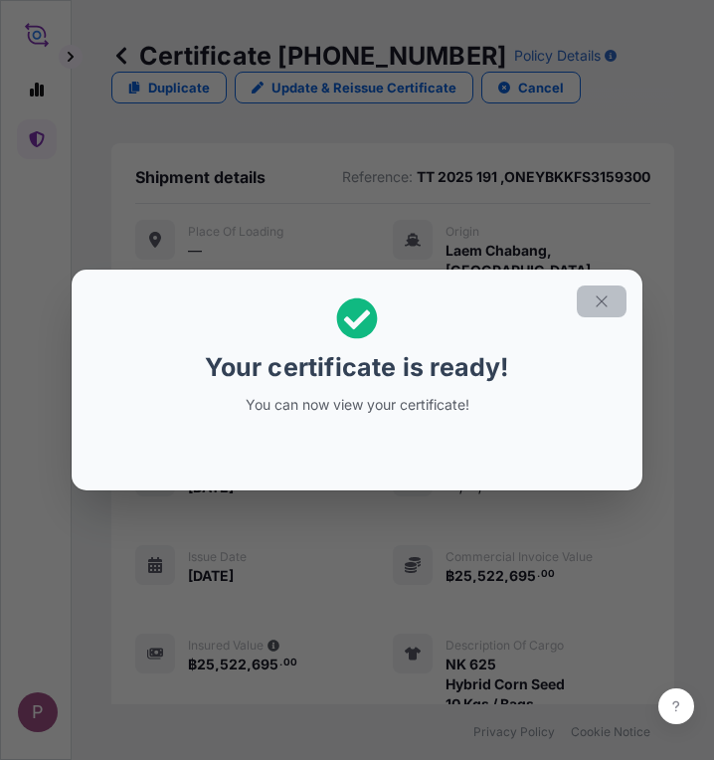
click at [594, 302] on icon "button" at bounding box center [602, 301] width 18 height 18
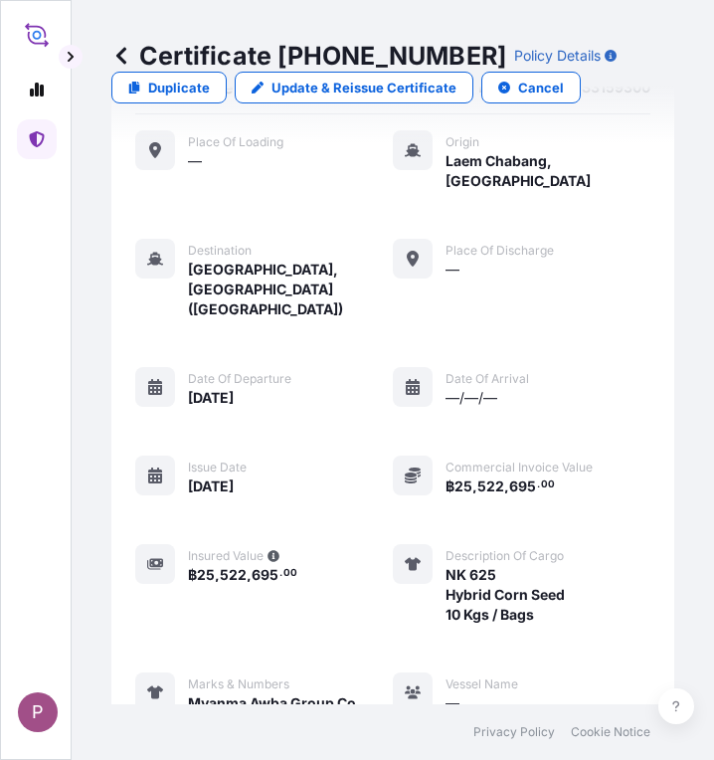
scroll to position [827, 0]
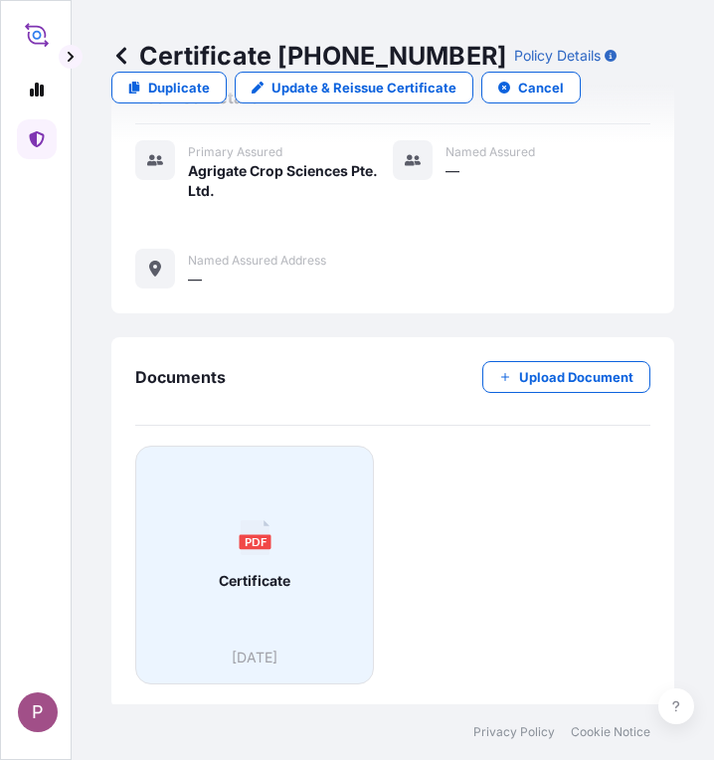
click at [283, 579] on span "Certificate" at bounding box center [255, 581] width 72 height 20
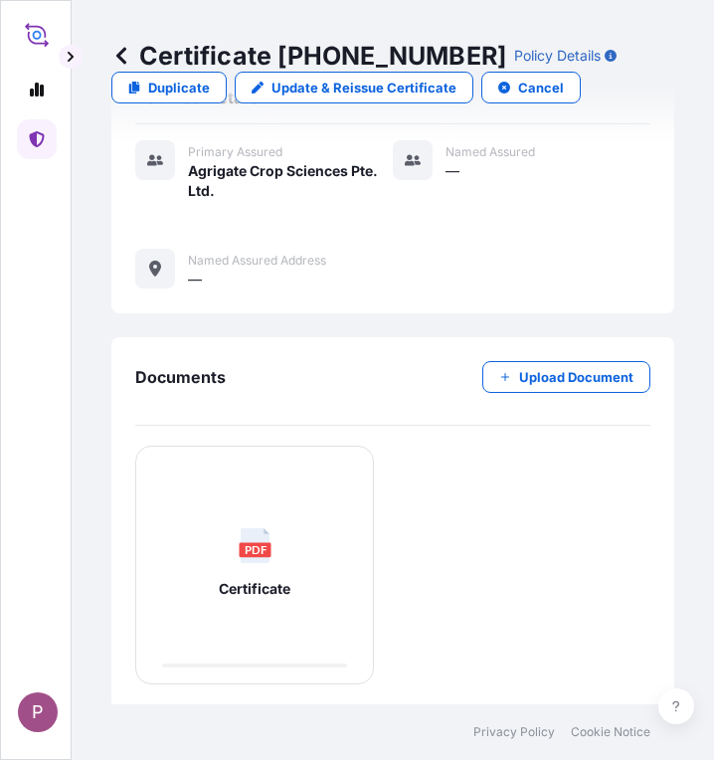
click at [36, 140] on icon at bounding box center [36, 139] width 15 height 16
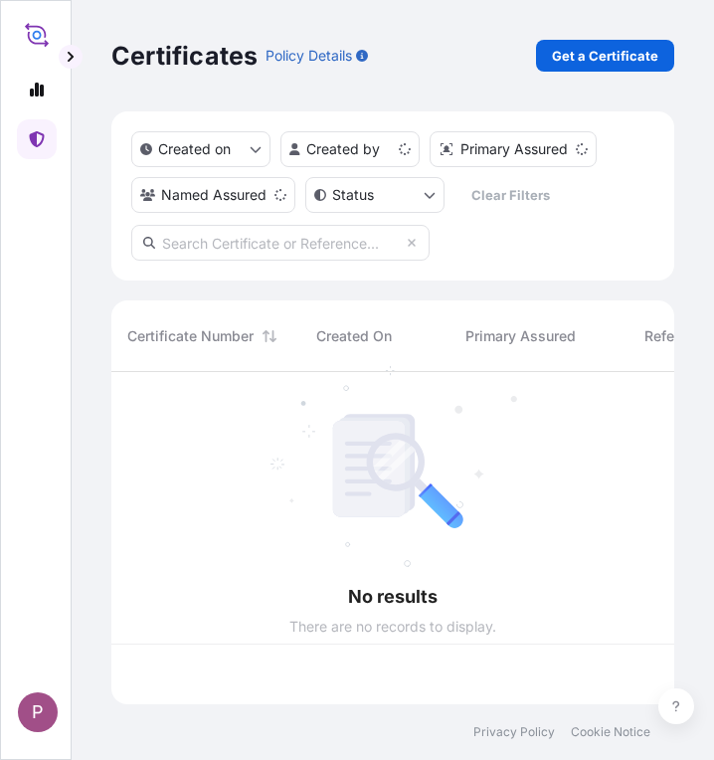
scroll to position [328, 548]
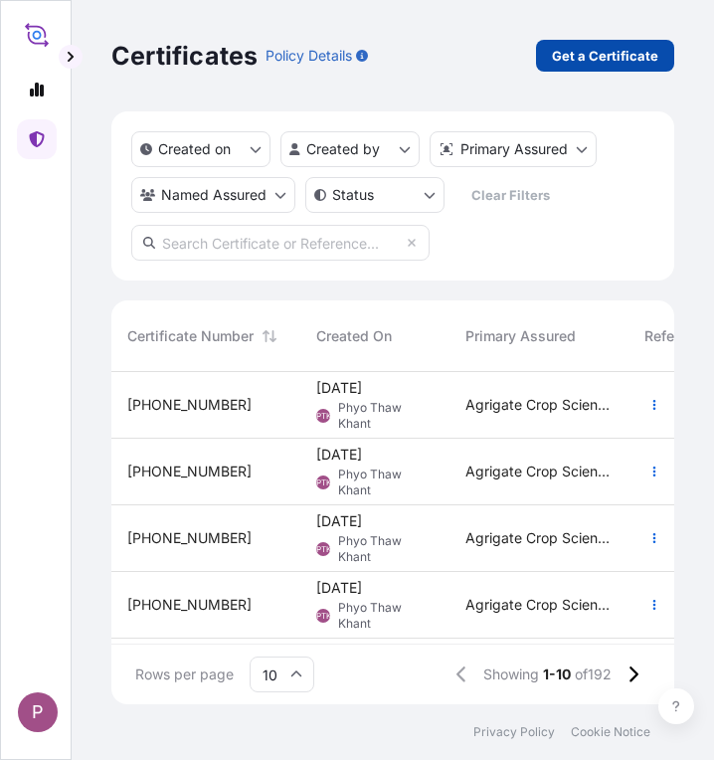
click at [582, 51] on p "Get a Certificate" at bounding box center [605, 56] width 106 height 20
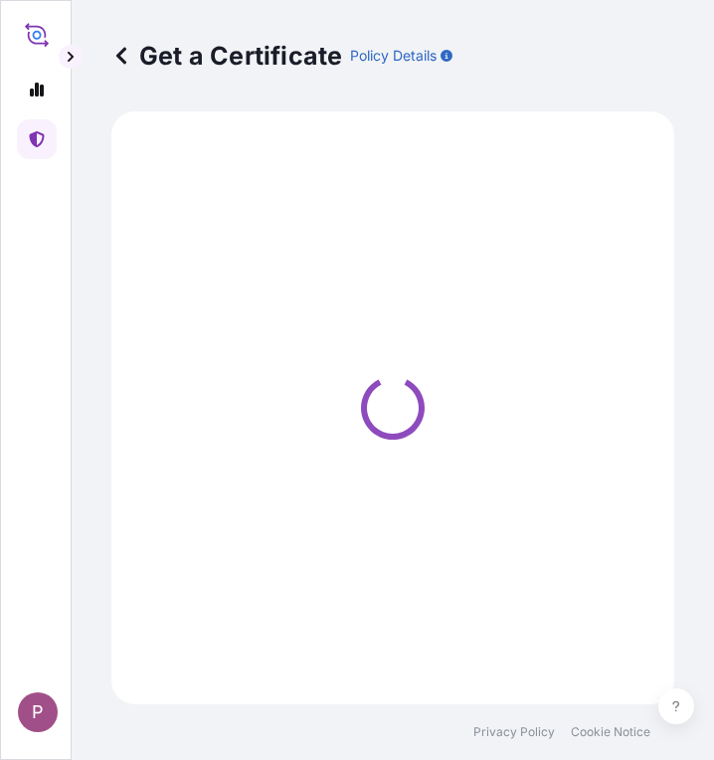
select select "Sea"
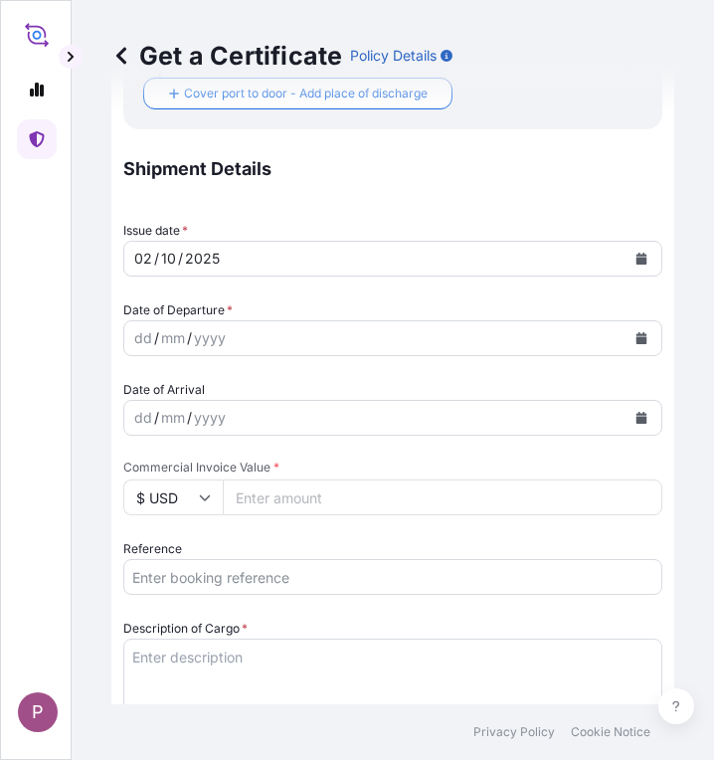
scroll to position [696, 0]
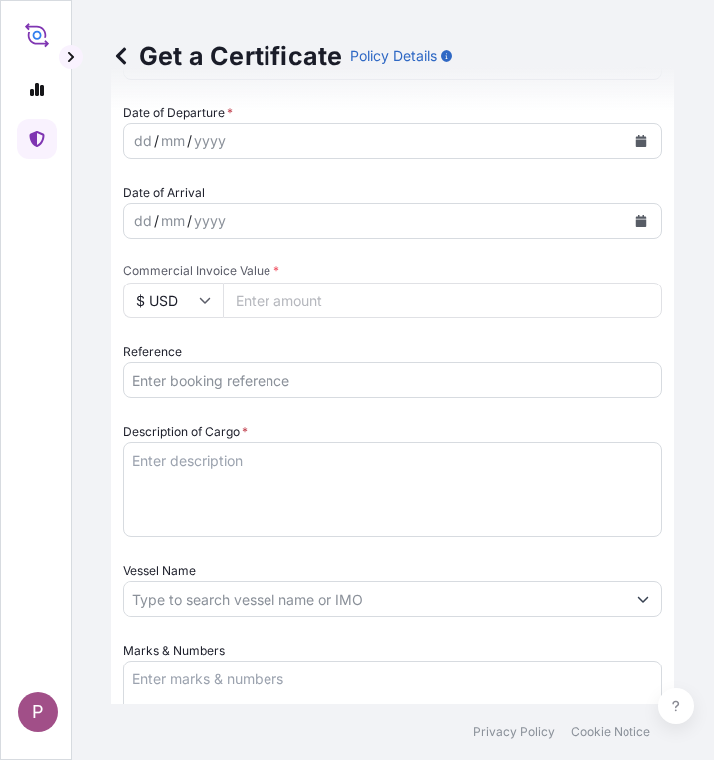
click at [182, 380] on input "Reference" at bounding box center [392, 380] width 539 height 36
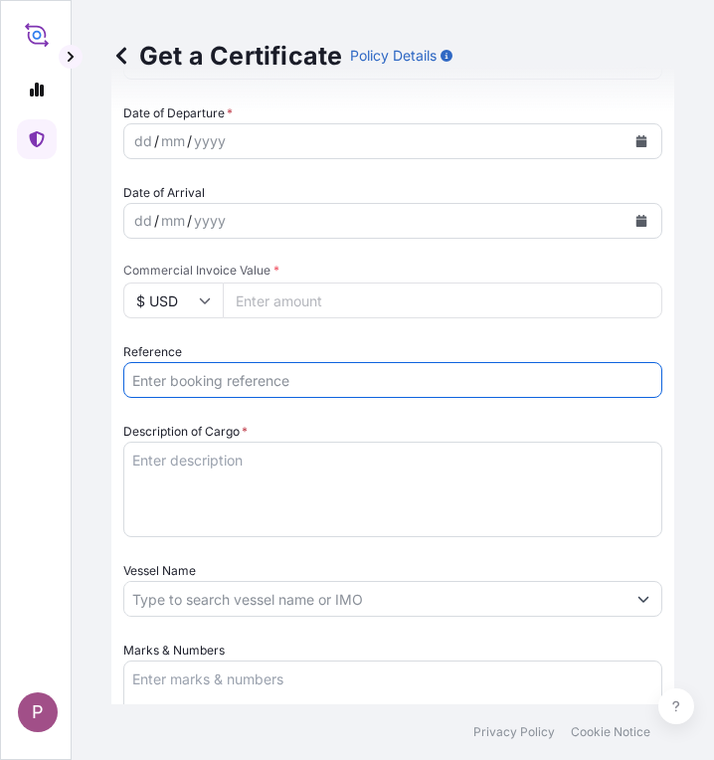
paste input "TT 2025 192"
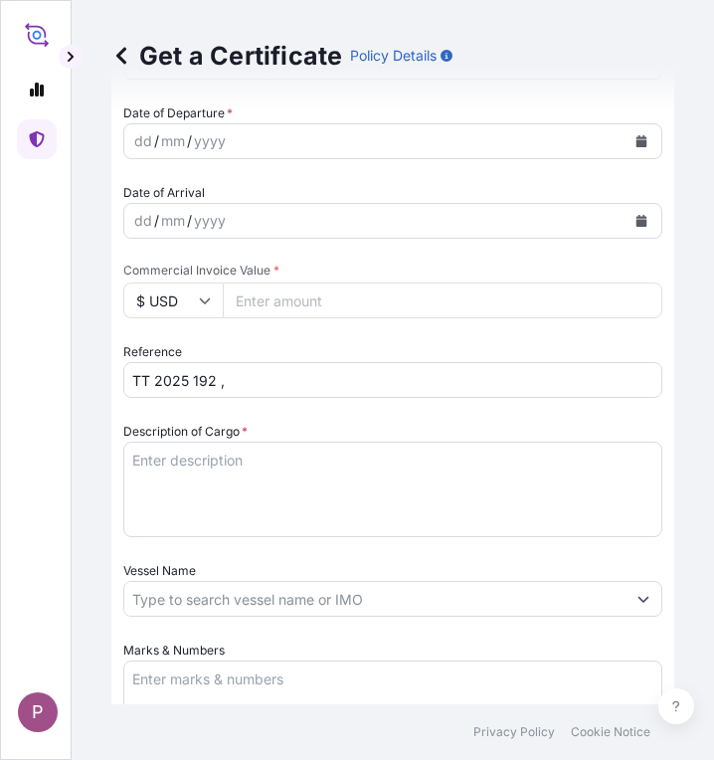
click at [271, 380] on input "TT 2025 192 ," at bounding box center [392, 380] width 539 height 36
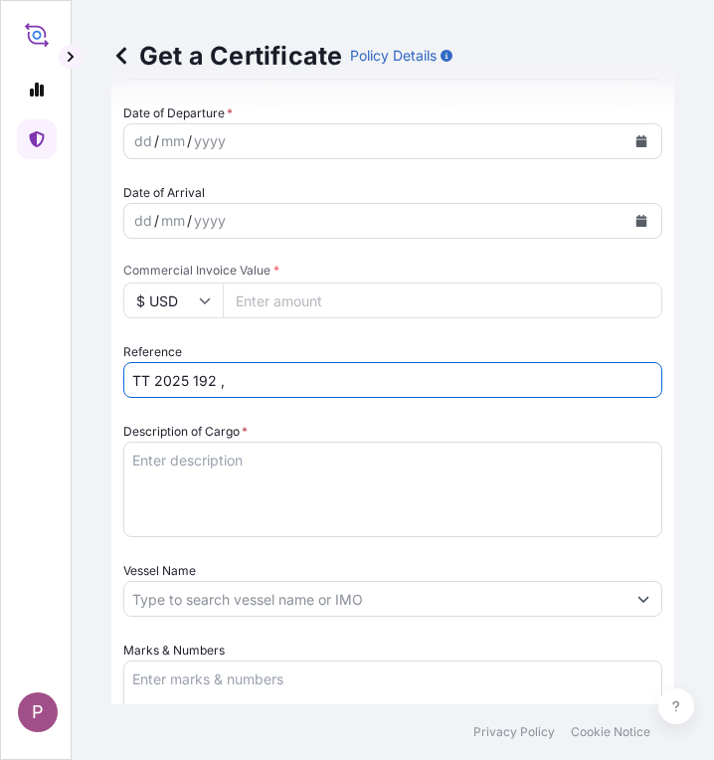
paste input "ONEYBKKFV9724800"
type input "TT 2025 192 ,ONEYBKKFV9724800"
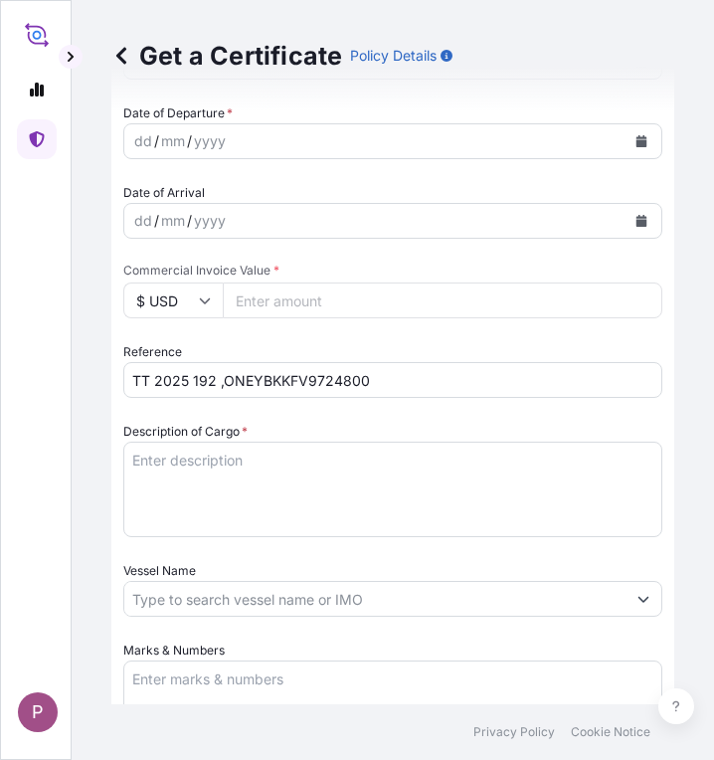
click at [140, 685] on textarea "Marks & Numbers" at bounding box center [392, 709] width 539 height 99
paste textarea "Myanma Awba Group Co., Ltd. [STREET_ADDRESS]."
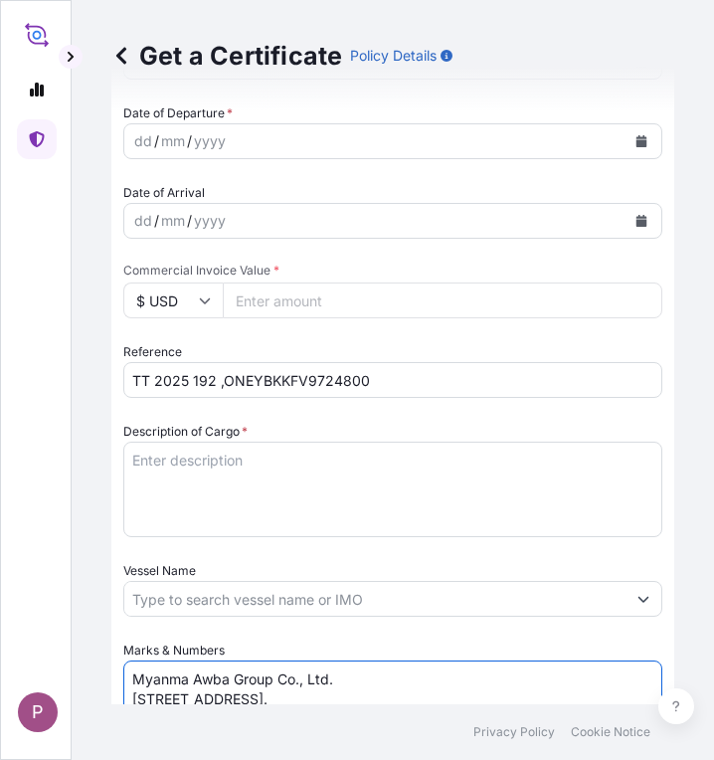
scroll to position [719, 0]
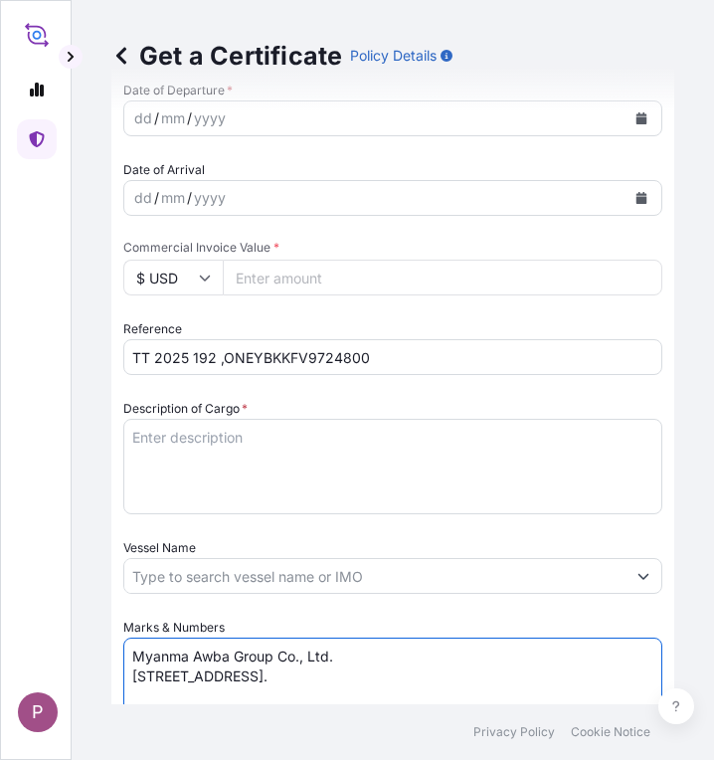
type textarea "Myanma Awba Group Co., Ltd. [STREET_ADDRESS]."
click at [196, 458] on textarea "Description of Cargo *" at bounding box center [392, 466] width 539 height 95
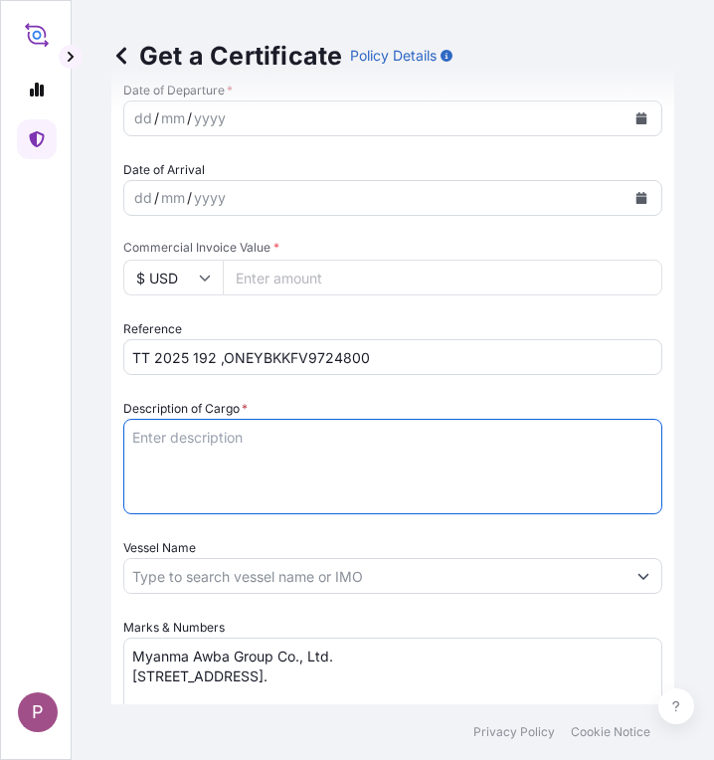
paste textarea "NK 625 Hybrid Corn Seed 10 Kgs / Bags"
type textarea "NK 625 Hybrid Corn Seed 10 Kgs / Bags"
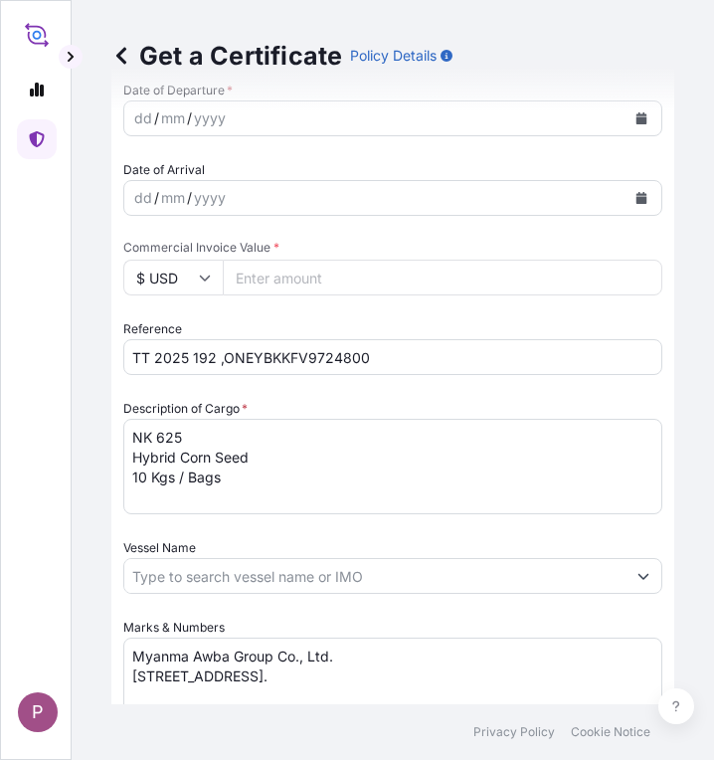
click at [300, 274] on input "Commercial Invoice Value *" at bounding box center [443, 278] width 440 height 36
paste input "25522695"
type input "25522695"
click at [203, 275] on icon at bounding box center [205, 278] width 12 height 12
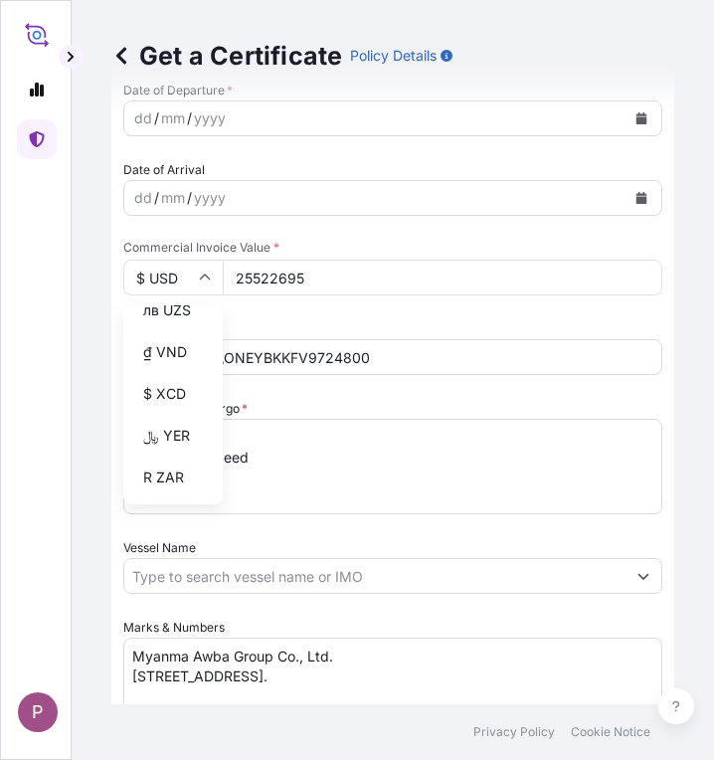
scroll to position [4442, 0]
click at [162, 142] on div "฿ THB" at bounding box center [173, 123] width 84 height 38
type input "฿ THB"
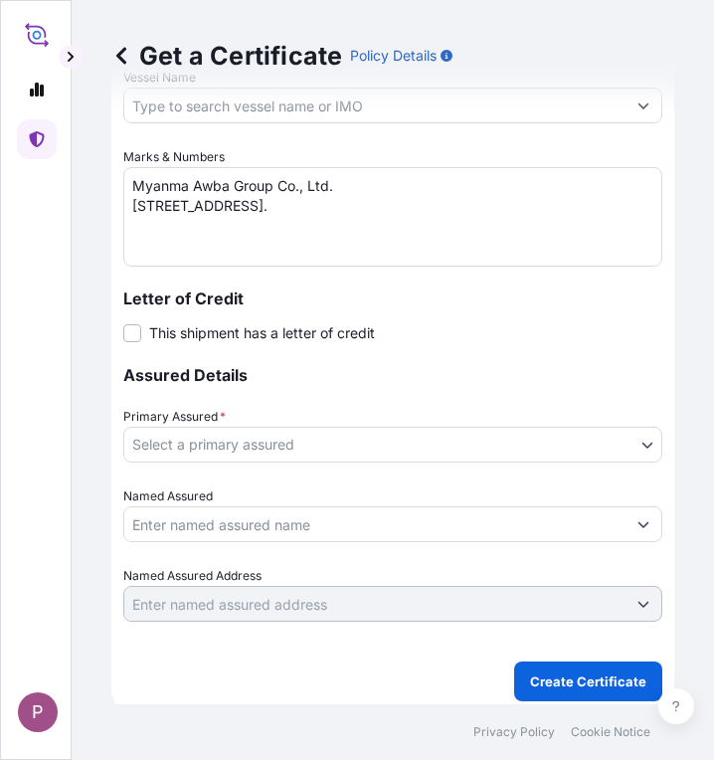
scroll to position [1198, 0]
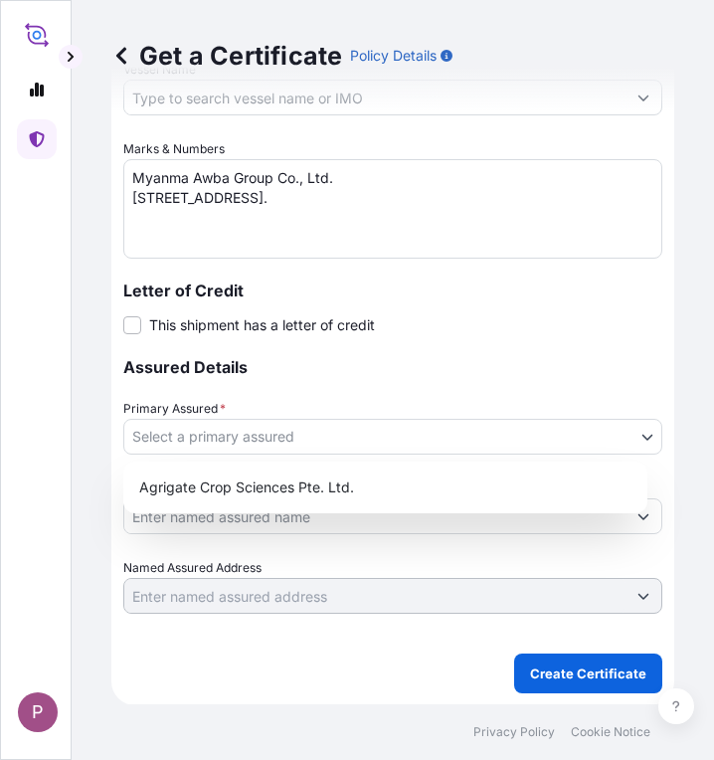
click at [421, 430] on body "P Get a Certificate Policy Details Route Details Cover door to port - Add loadi…" at bounding box center [357, 380] width 714 height 760
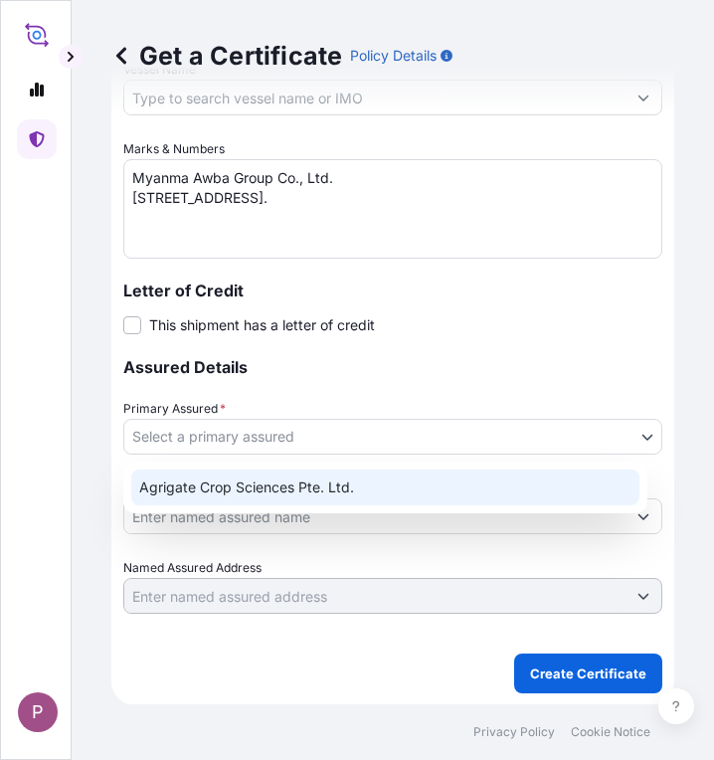
click at [406, 491] on div "Agrigate Crop Sciences Pte. Ltd." at bounding box center [385, 488] width 508 height 36
select select "31456"
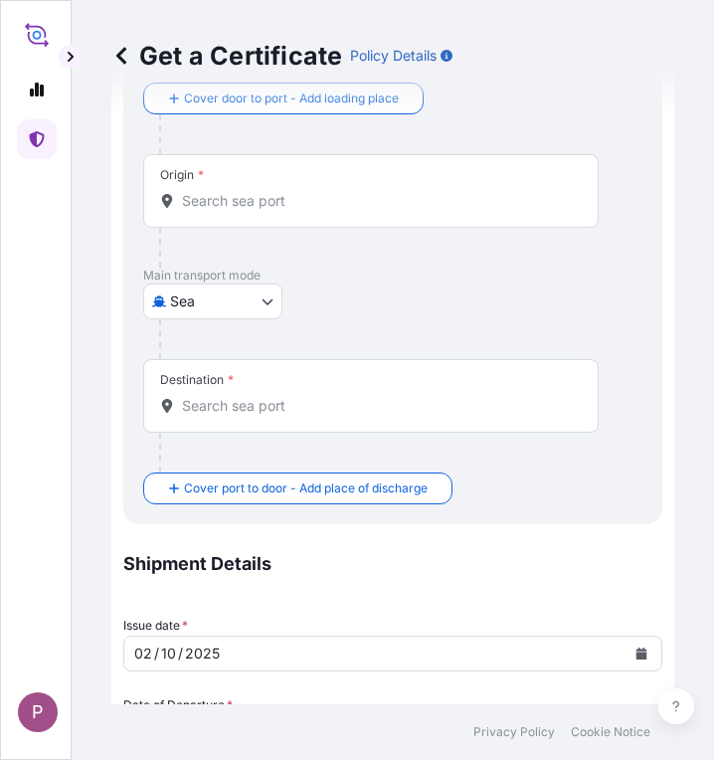
scroll to position [103, 0]
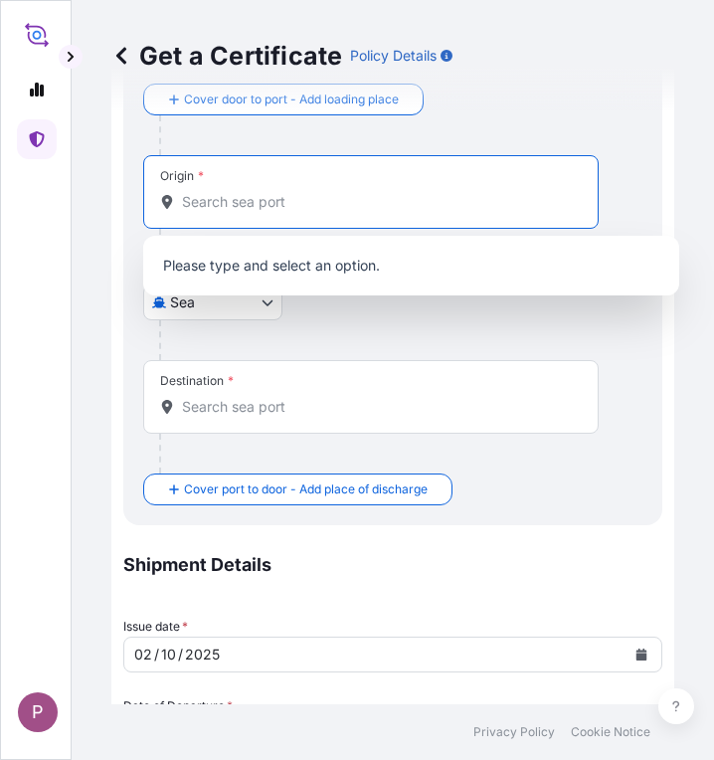
click at [214, 201] on input "Origin *" at bounding box center [378, 202] width 392 height 20
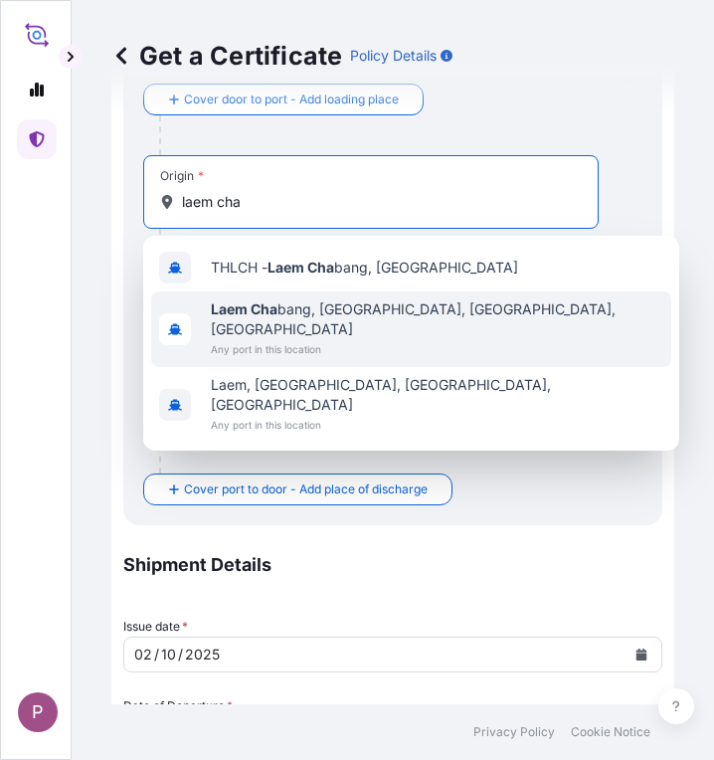
click at [336, 339] on span "Any port in this location" at bounding box center [437, 349] width 453 height 20
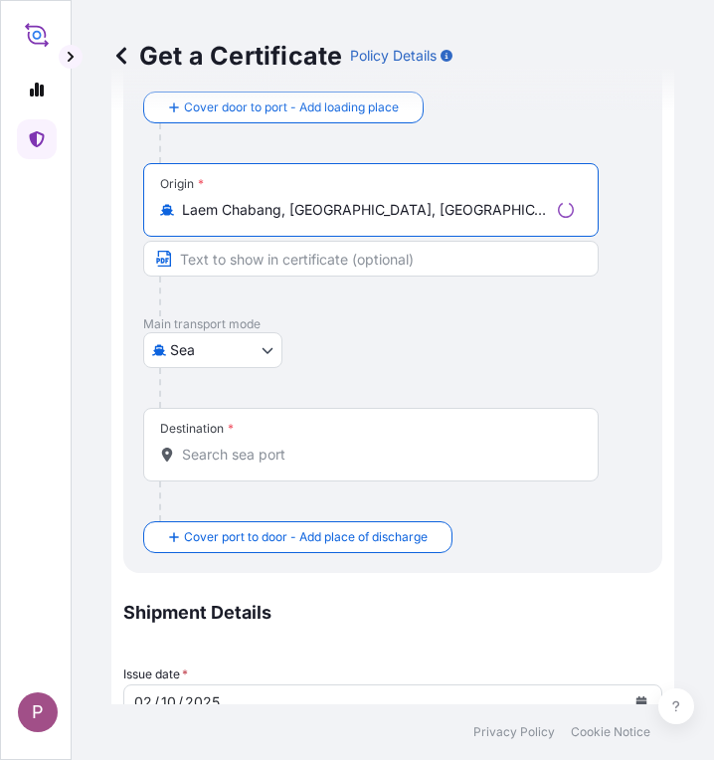
type input "Laem Chabang, [GEOGRAPHIC_DATA], [GEOGRAPHIC_DATA], [GEOGRAPHIC_DATA]"
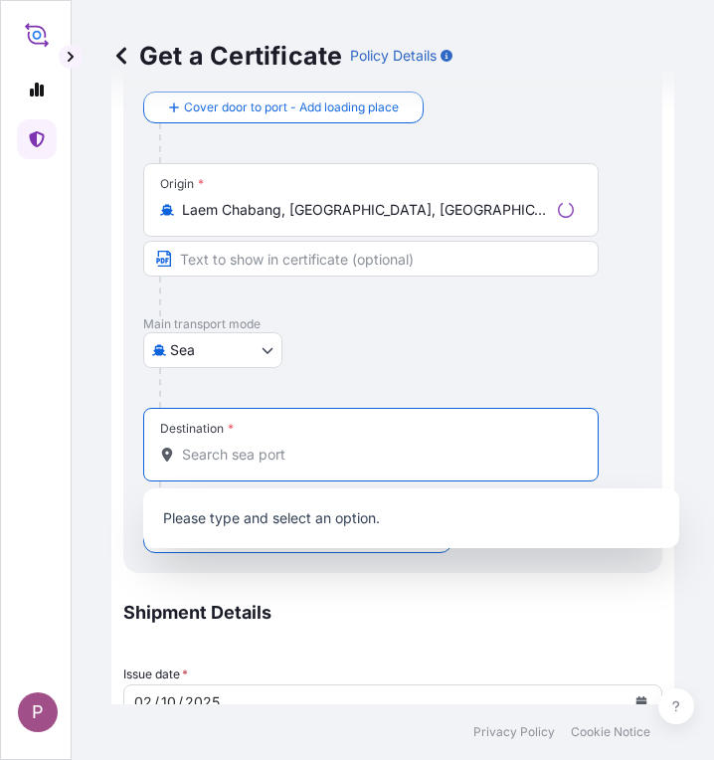
click at [301, 460] on input "Destination *" at bounding box center [378, 455] width 392 height 20
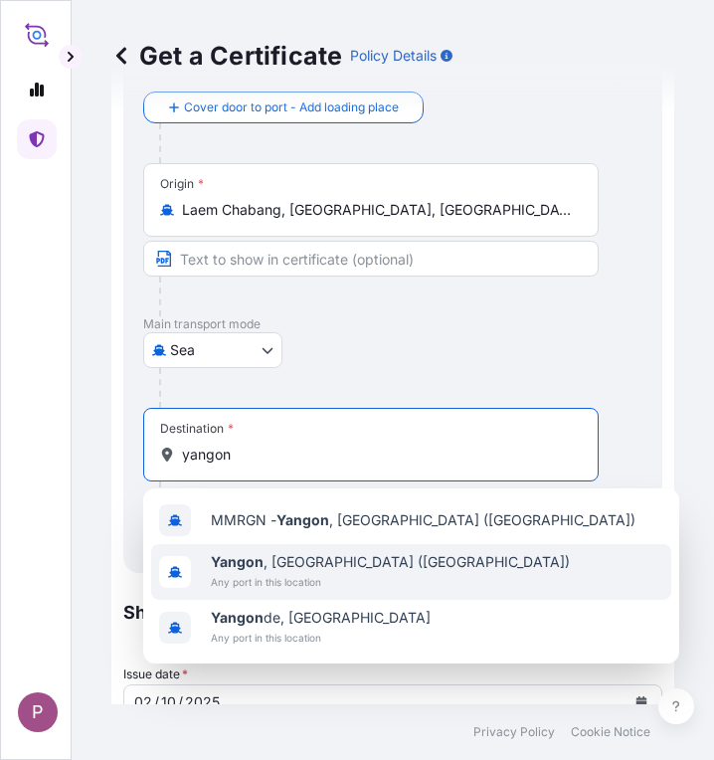
click at [363, 584] on span "Any port in this location" at bounding box center [390, 582] width 359 height 20
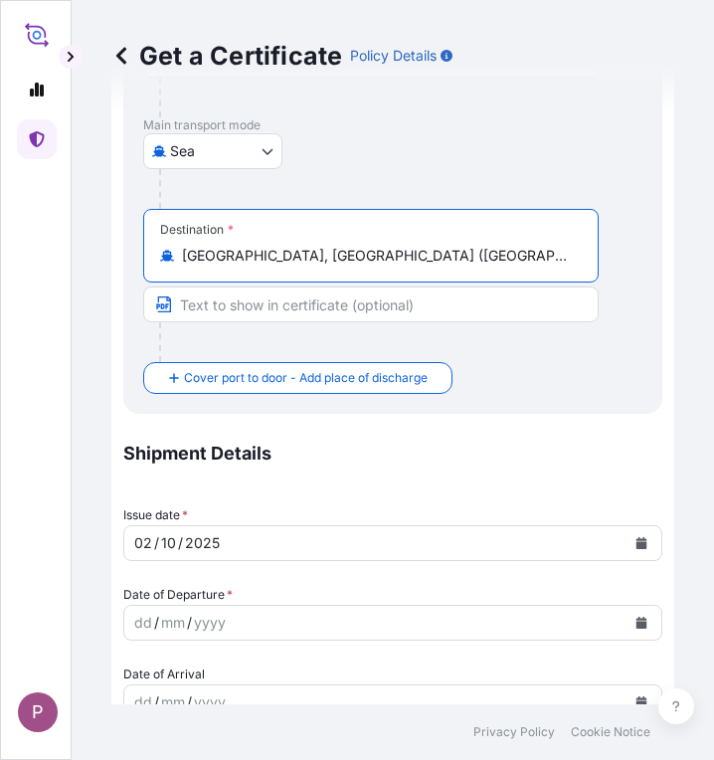
scroll to position [402, 0]
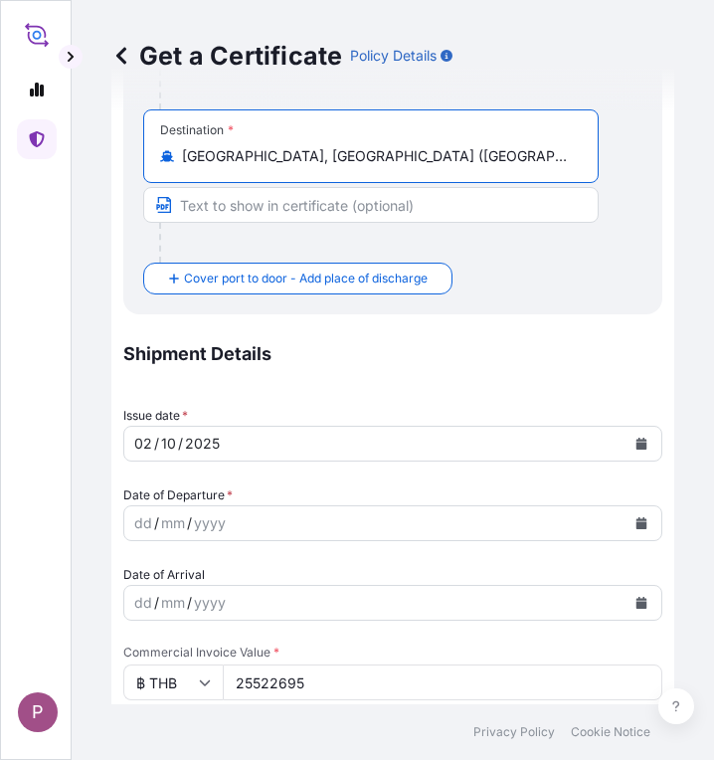
type input "[GEOGRAPHIC_DATA], [GEOGRAPHIC_DATA] ([GEOGRAPHIC_DATA])"
click at [636, 520] on icon "Calendar" at bounding box center [642, 523] width 12 height 12
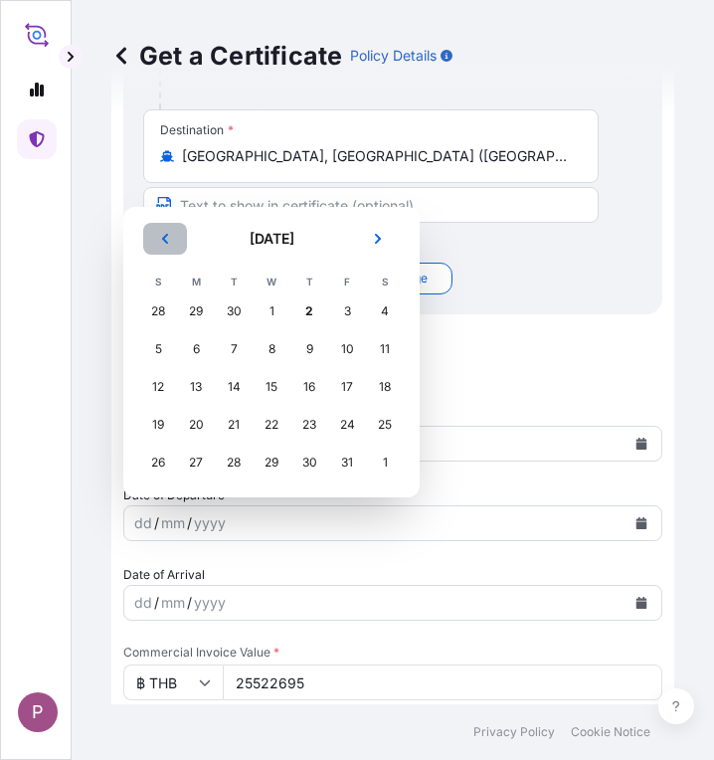
click at [174, 239] on button "Previous" at bounding box center [165, 239] width 44 height 32
click at [354, 427] on div "26" at bounding box center [347, 425] width 36 height 36
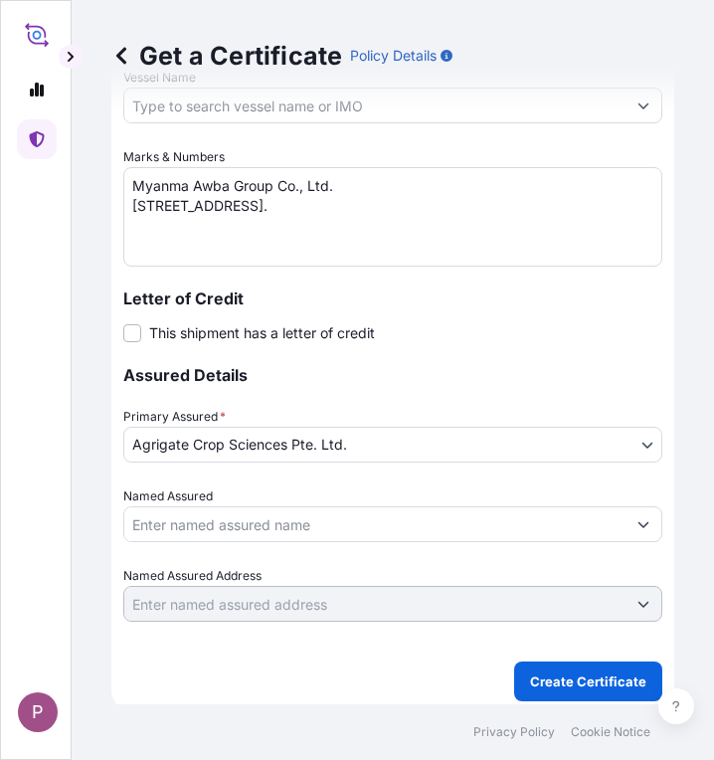
scroll to position [1285, 0]
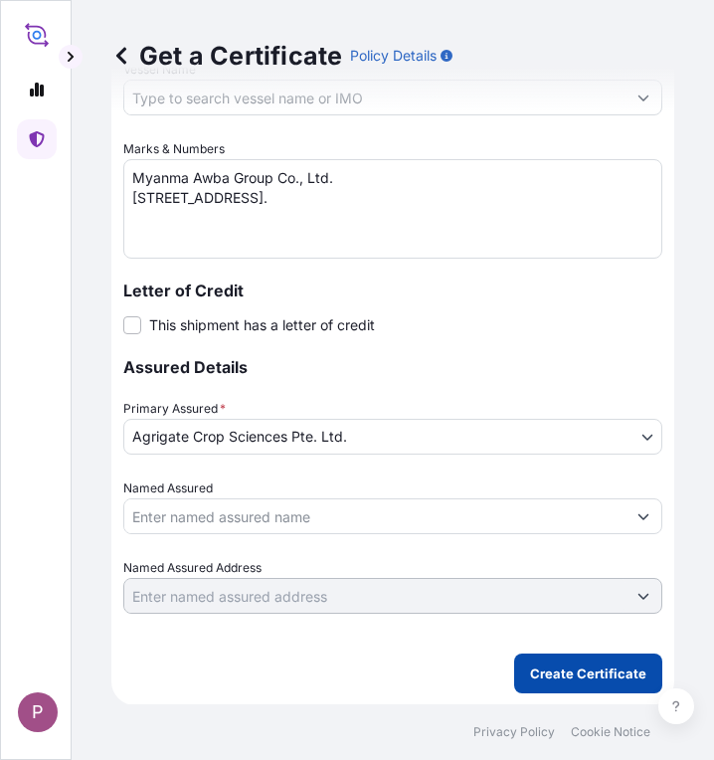
click at [548, 667] on p "Create Certificate" at bounding box center [588, 673] width 116 height 20
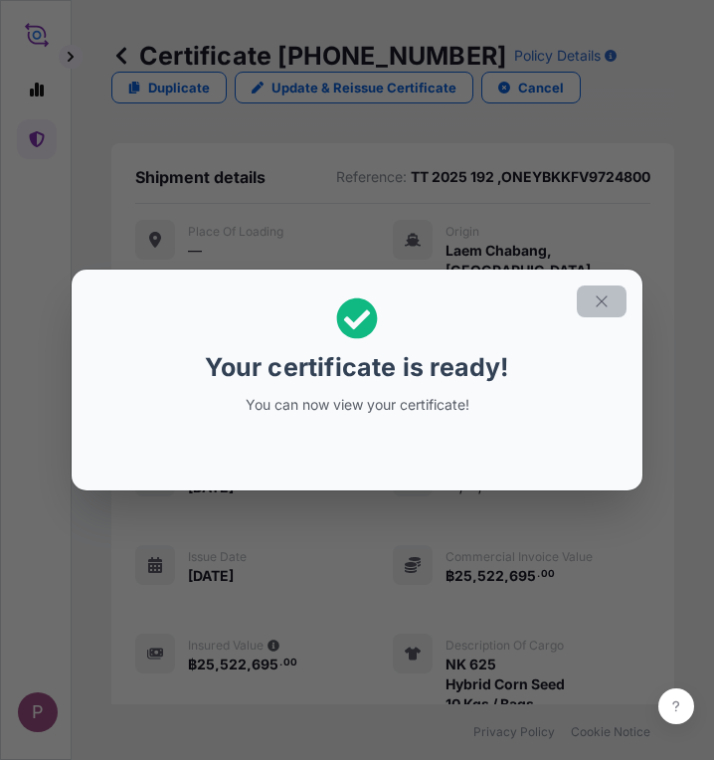
click at [604, 297] on icon "button" at bounding box center [602, 301] width 18 height 18
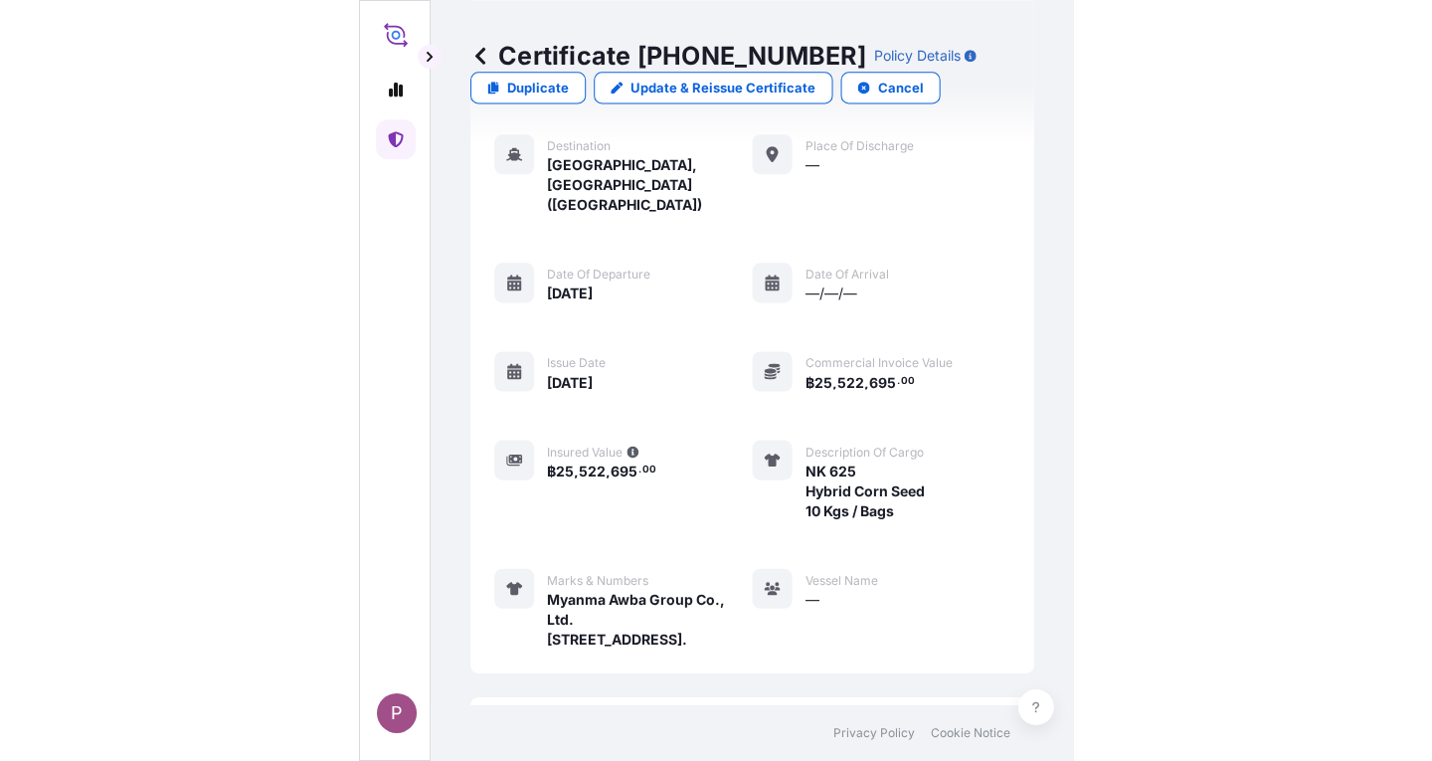
scroll to position [827, 0]
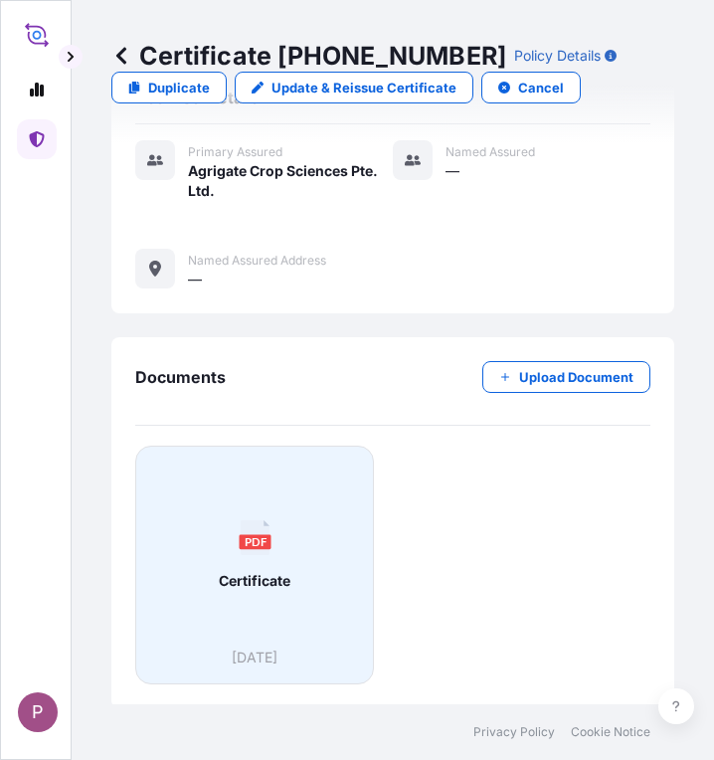
click at [273, 583] on span "Certificate" at bounding box center [255, 581] width 72 height 20
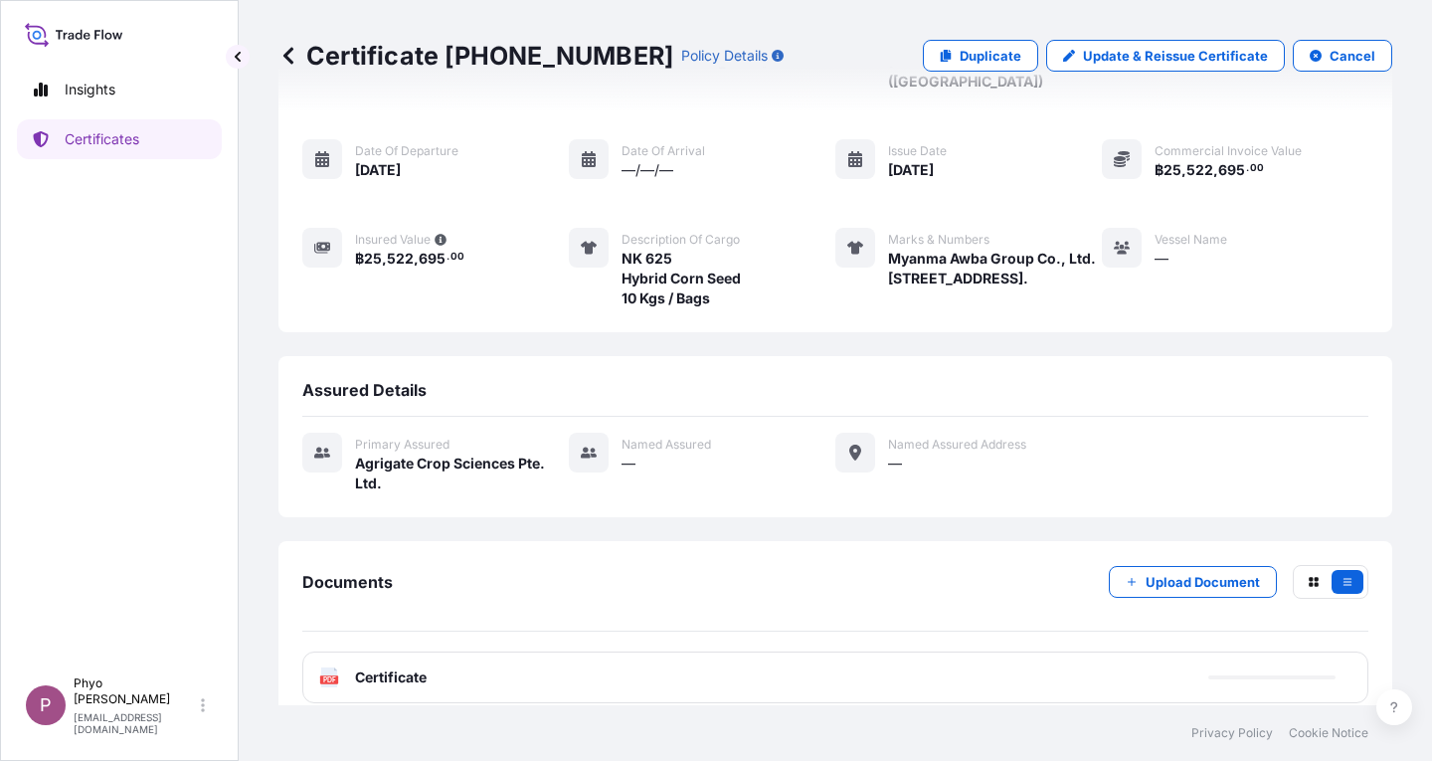
scroll to position [197, 0]
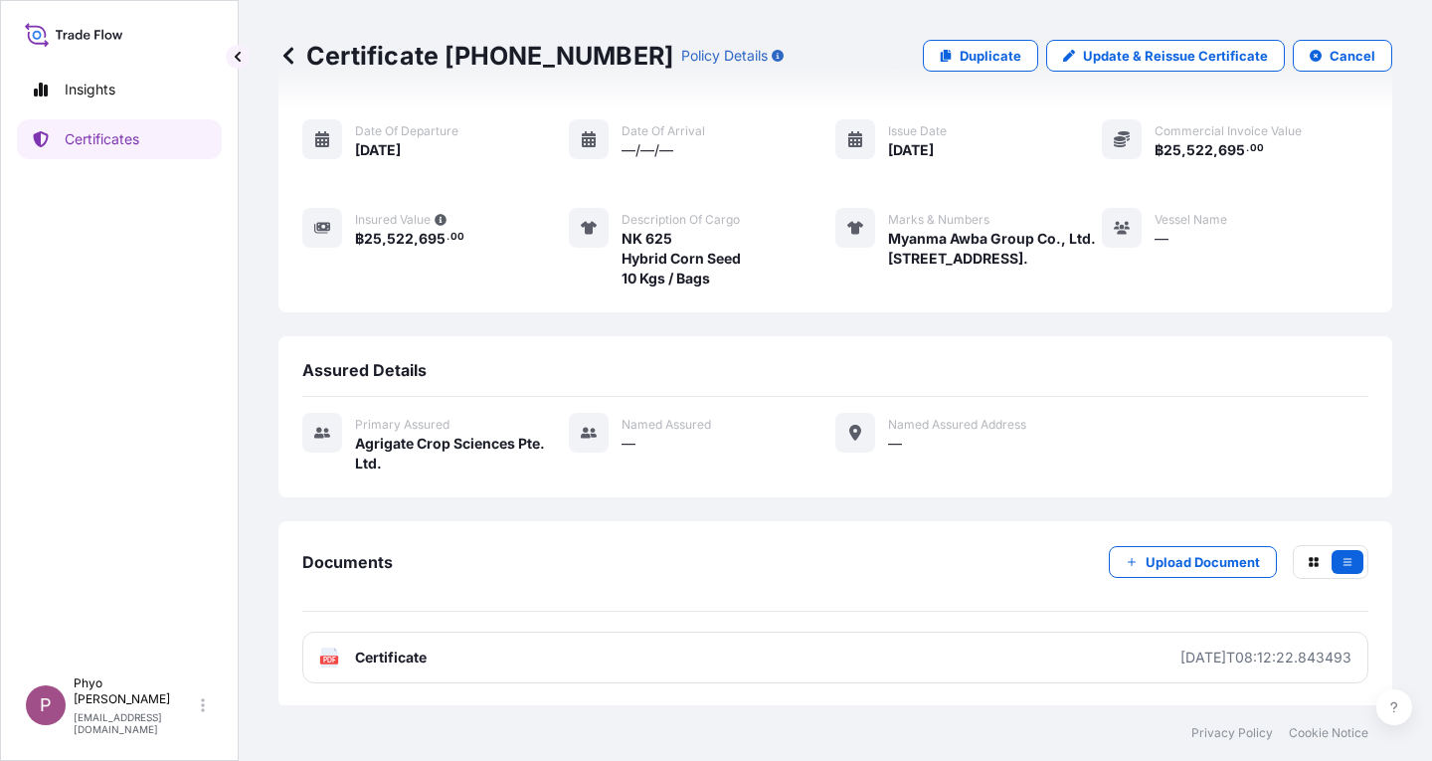
click at [713, 243] on div "Place of Loading — Origin [GEOGRAPHIC_DATA], [GEOGRAPHIC_DATA] Destination [GEO…" at bounding box center [835, 139] width 1066 height 297
